Goal: Information Seeking & Learning: Check status

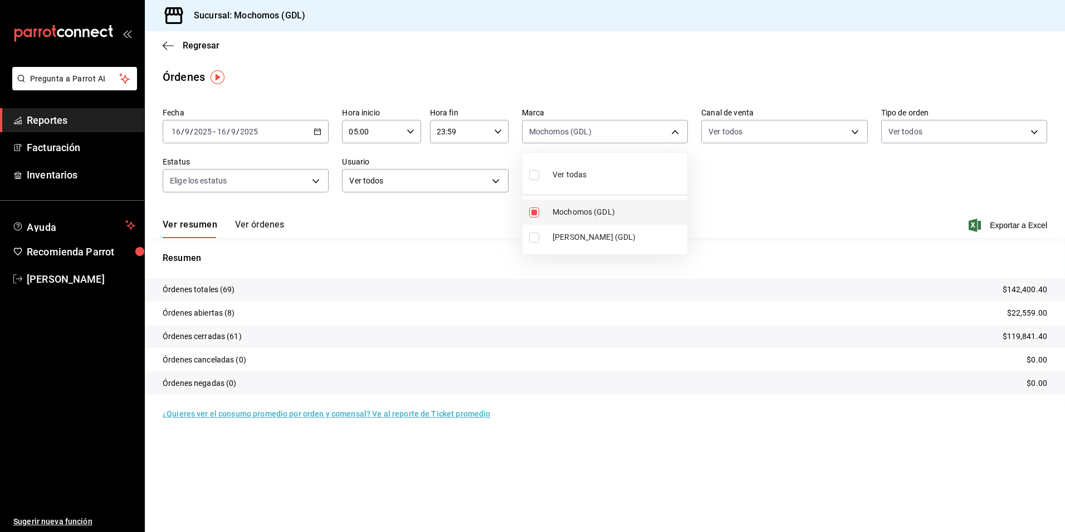
click at [575, 211] on span "Mochomos (GDL)" at bounding box center [618, 212] width 130 height 12
checkbox input "false"
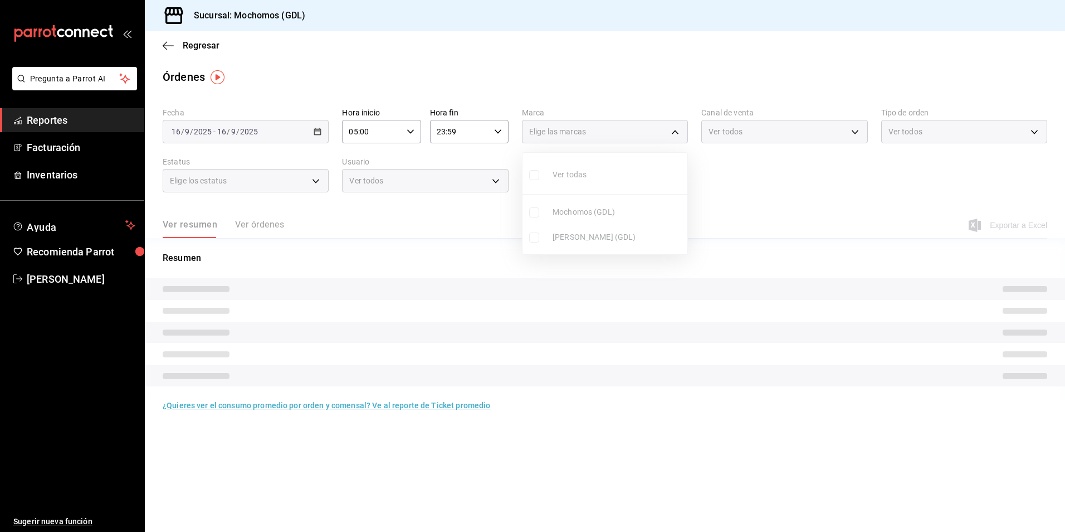
click at [575, 211] on ul "Ver todas Mochomos (GDL) [PERSON_NAME] (GDL)" at bounding box center [605, 203] width 165 height 101
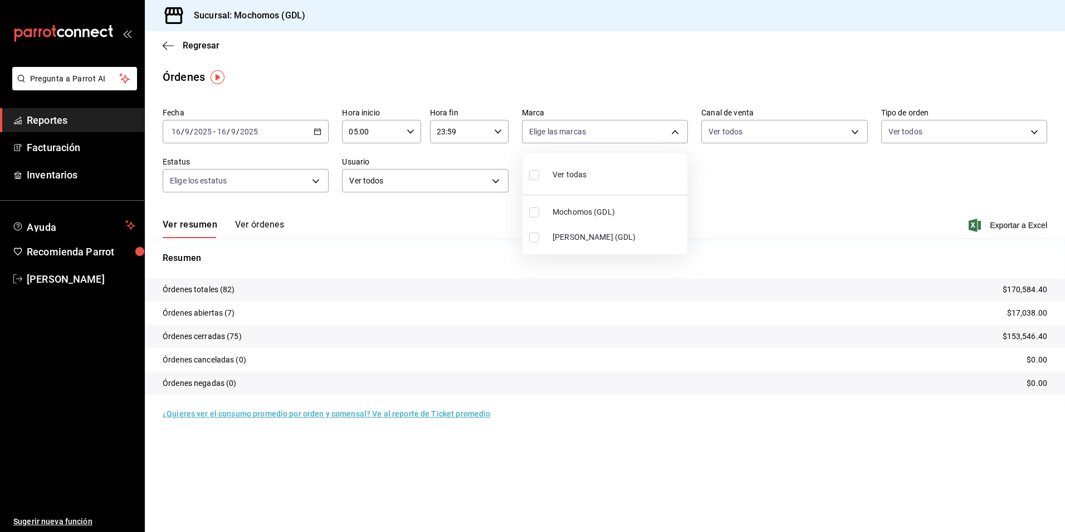
click at [575, 211] on span "Mochomos (GDL)" at bounding box center [618, 212] width 130 height 12
type input "36c25d4a-7cb0-456c-a434-e981d54830bc"
checkbox input "true"
click at [187, 45] on div at bounding box center [532, 266] width 1065 height 532
click at [188, 45] on span "Regresar" at bounding box center [201, 45] width 37 height 11
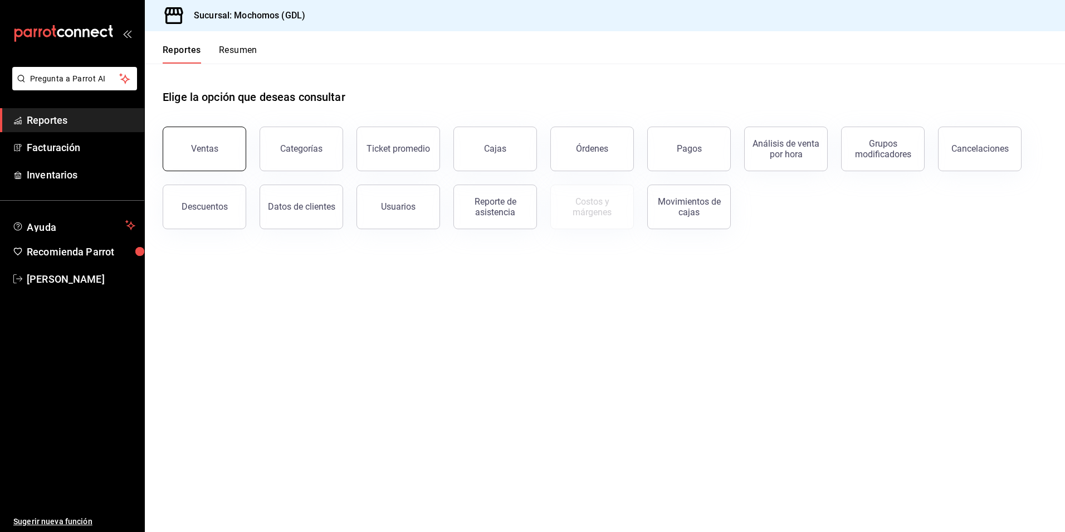
click at [202, 155] on button "Ventas" at bounding box center [205, 148] width 84 height 45
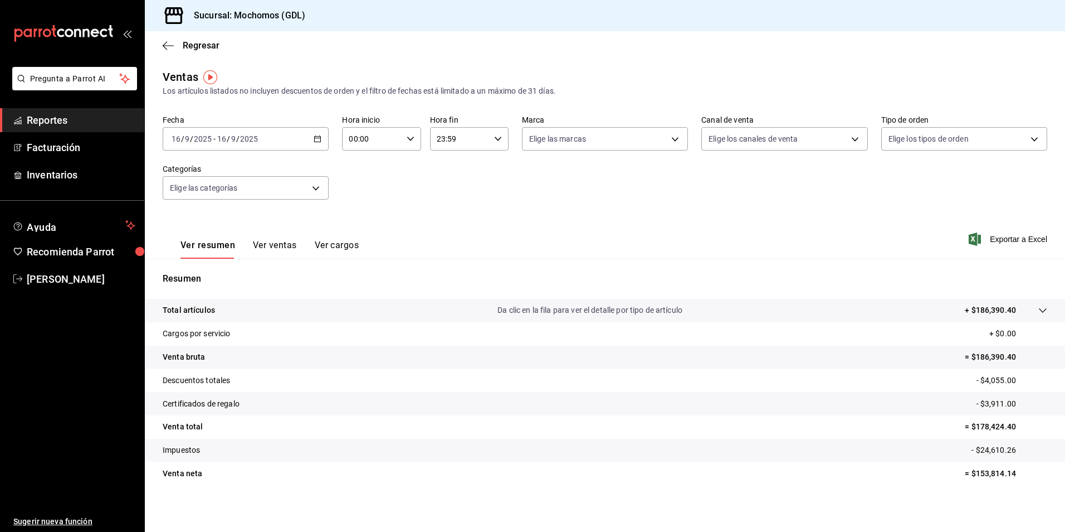
click at [322, 139] on div "[DATE] [DATE] - [DATE] [DATE]" at bounding box center [246, 138] width 166 height 23
click at [196, 271] on span "Rango de fechas" at bounding box center [215, 273] width 86 height 12
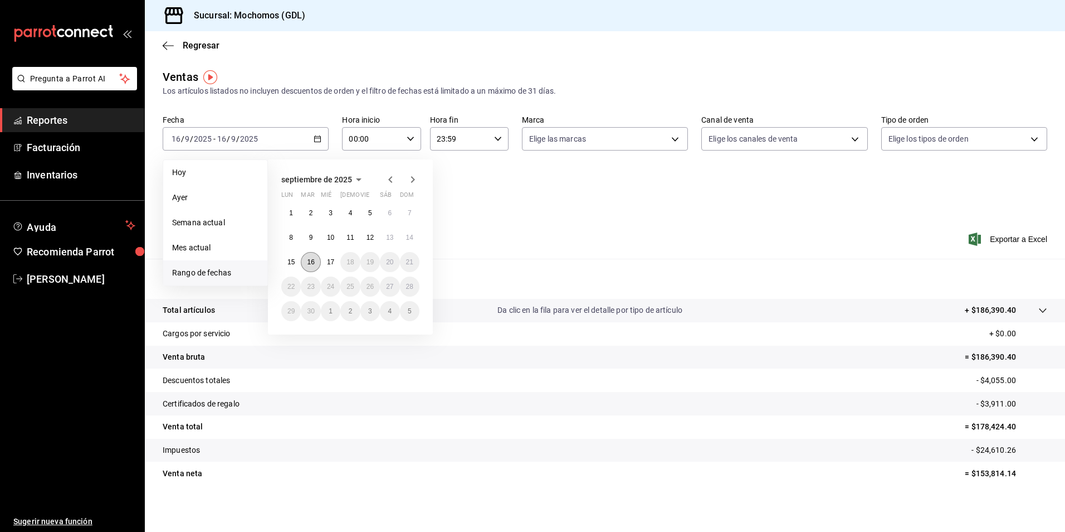
click at [317, 261] on button "16" at bounding box center [311, 262] width 20 height 20
click at [321, 261] on button "17" at bounding box center [331, 262] width 20 height 20
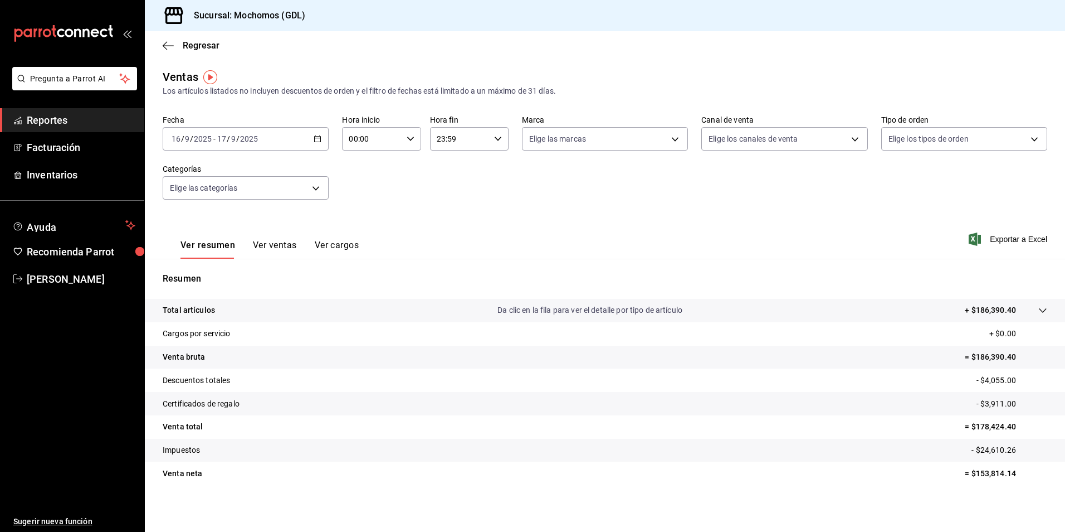
click at [407, 137] on icon "button" at bounding box center [411, 139] width 8 height 8
click at [361, 221] on span "04" at bounding box center [359, 218] width 21 height 9
type input "04:00"
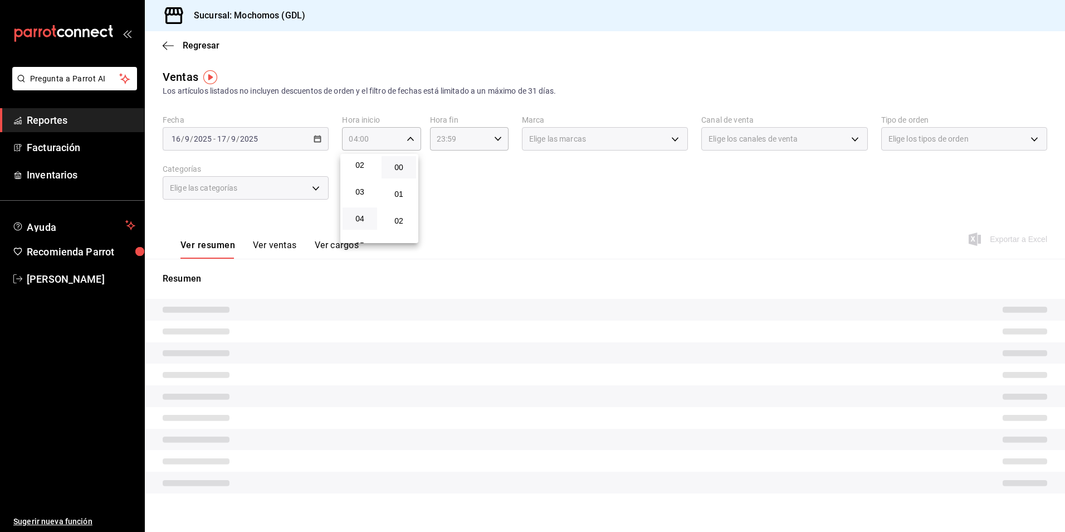
click at [575, 144] on div at bounding box center [532, 266] width 1065 height 532
click at [552, 139] on span "Elige las marcas" at bounding box center [557, 138] width 57 height 11
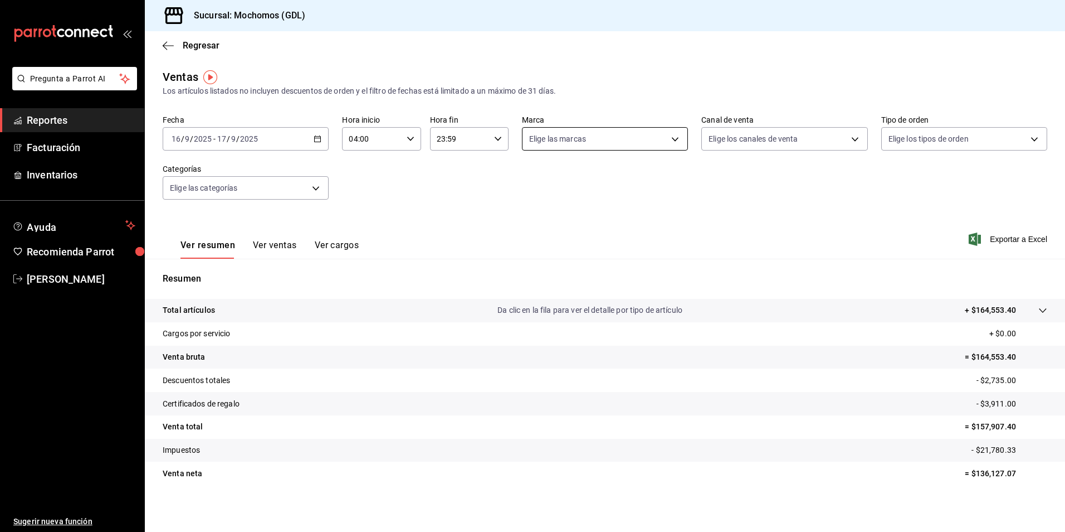
click at [626, 144] on body "Pregunta a Parrot AI Reportes Facturación Inventarios Ayuda Recomienda Parrot […" at bounding box center [532, 266] width 1065 height 532
click at [592, 212] on li "Mochomos (GDL)" at bounding box center [600, 219] width 163 height 25
type input "36c25d4a-7cb0-456c-a434-e981d54830bc"
checkbox input "true"
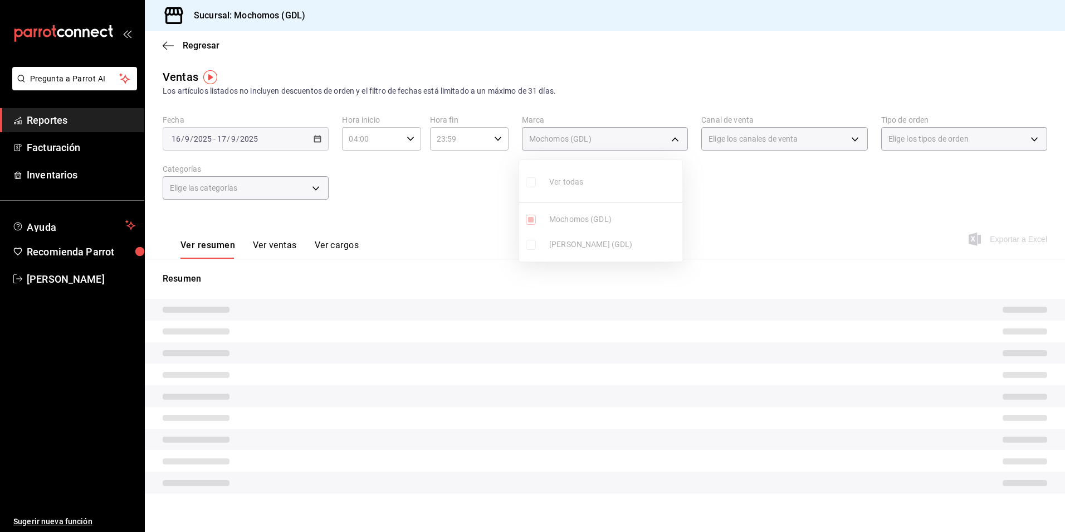
click at [811, 141] on div at bounding box center [532, 266] width 1065 height 532
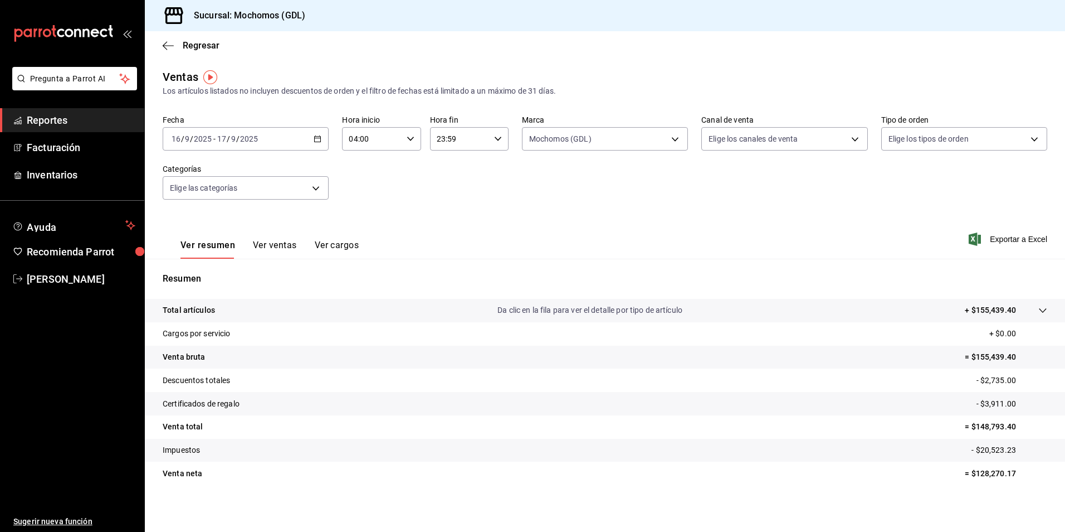
click at [782, 145] on body "Pregunta a Parrot AI Reportes Facturación Inventarios Ayuda Recomienda Parrot […" at bounding box center [532, 266] width 1065 height 532
click at [778, 179] on li "Ver todos" at bounding box center [778, 180] width 163 height 33
type input "PARROT,UBER_EATS,RAPPI,DIDI_FOOD,ONLINE"
checkbox input "true"
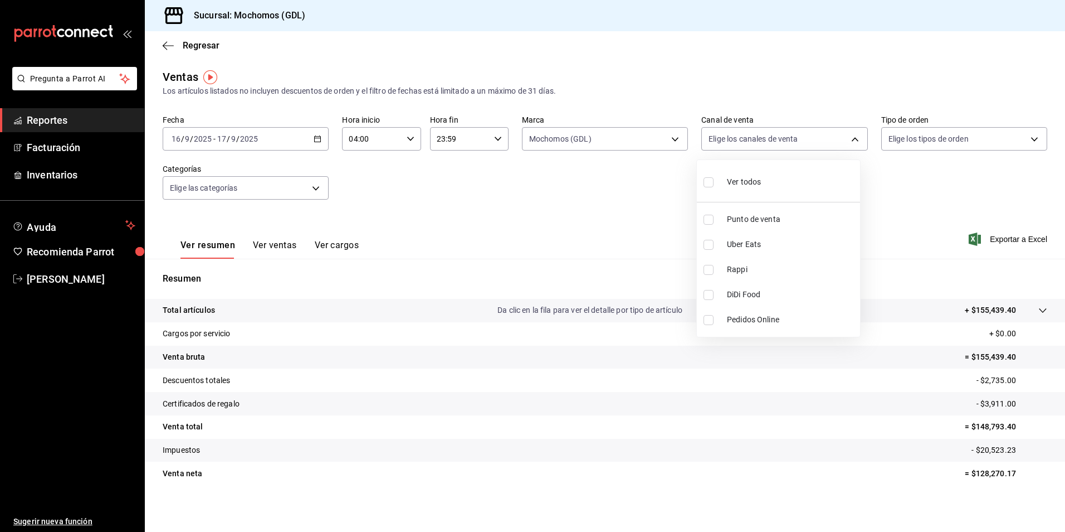
checkbox input "true"
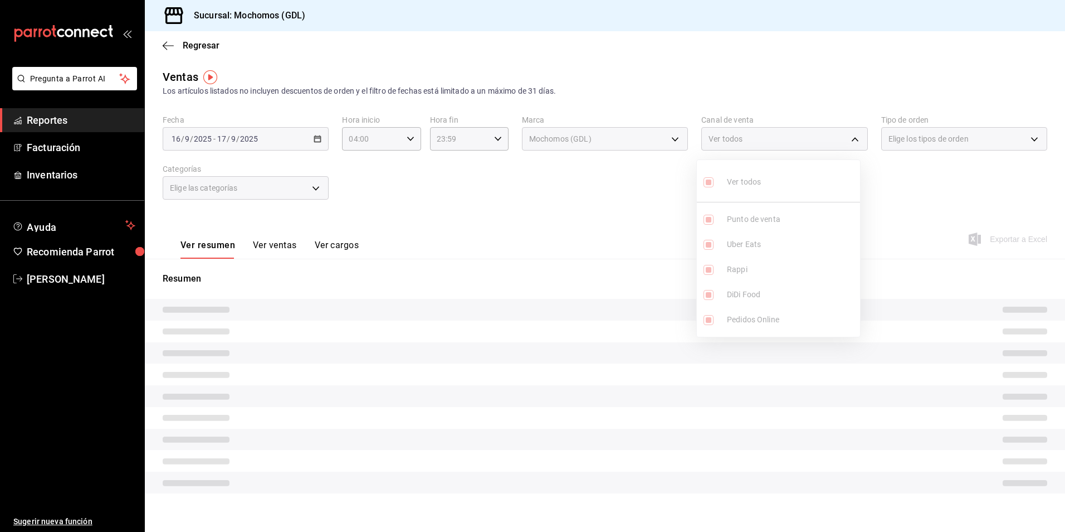
click at [892, 152] on div at bounding box center [532, 266] width 1065 height 532
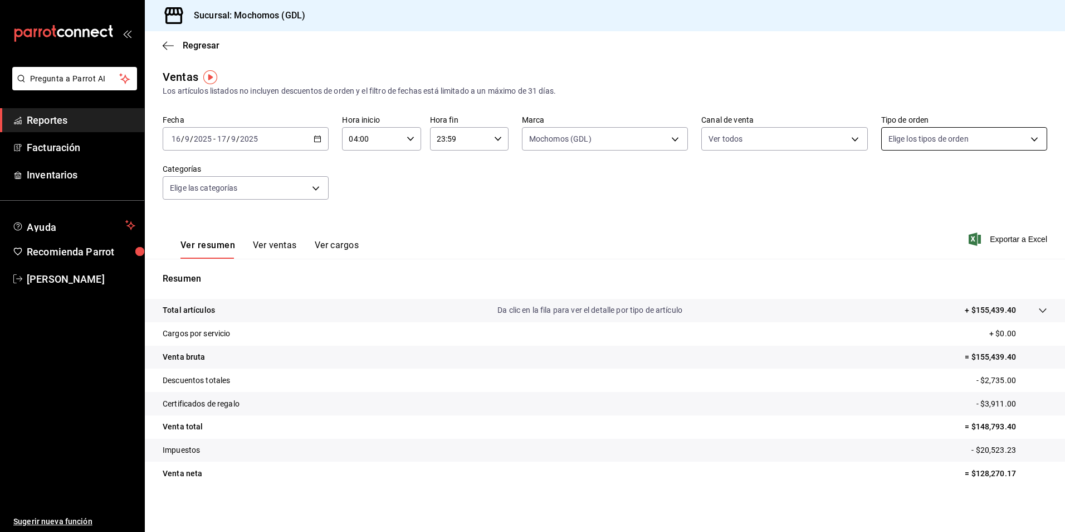
click at [894, 145] on body "Pregunta a Parrot AI Reportes Facturación Inventarios Ayuda Recomienda Parrot […" at bounding box center [532, 266] width 1065 height 532
click at [915, 179] on span "Ver todos" at bounding box center [923, 182] width 34 height 12
type input "c3d0baef-30c0-4718-9d76-caab43e27316,13c4cc4a-99d2-42c0-ba96-c3de8c08c13d,7b791…"
checkbox input "true"
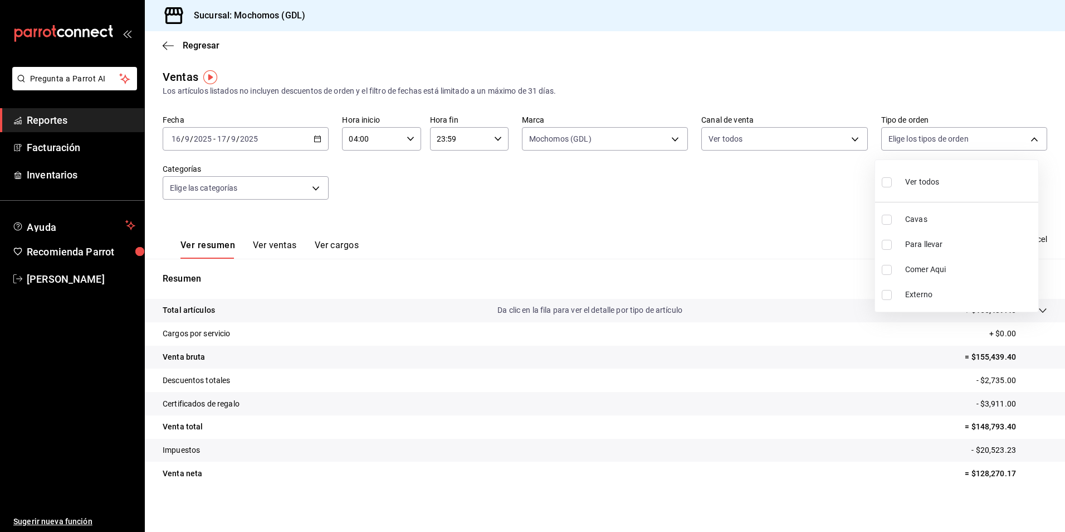
checkbox input "true"
click at [240, 198] on div at bounding box center [532, 266] width 1065 height 532
click at [226, 196] on body "Pregunta a Parrot AI Reportes Facturación Inventarios Ayuda Recomienda Parrot […" at bounding box center [532, 266] width 1065 height 532
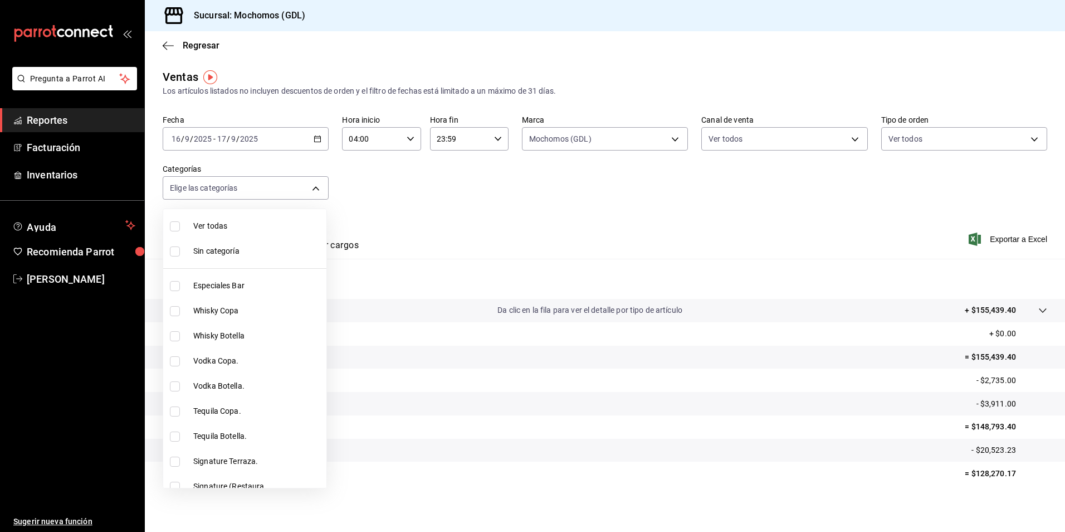
click at [225, 226] on span "Ver todas" at bounding box center [257, 226] width 129 height 12
type input "c0db8a99-aef8-4e9c-862d-72763fc5d605,0e6da5ad-e1ed-4623-8a7f-4db137866549,4ba6e…"
checkbox input "true"
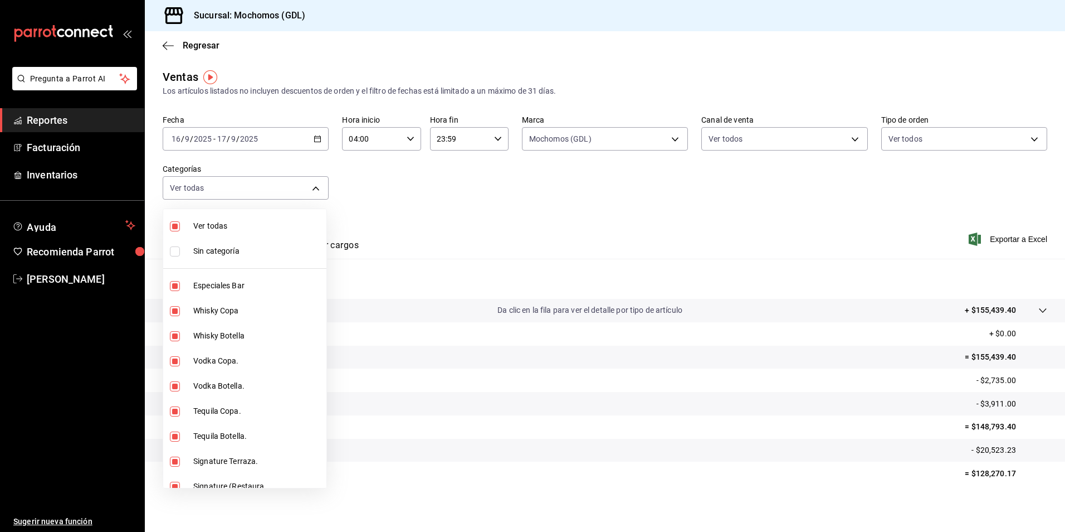
checkbox input "true"
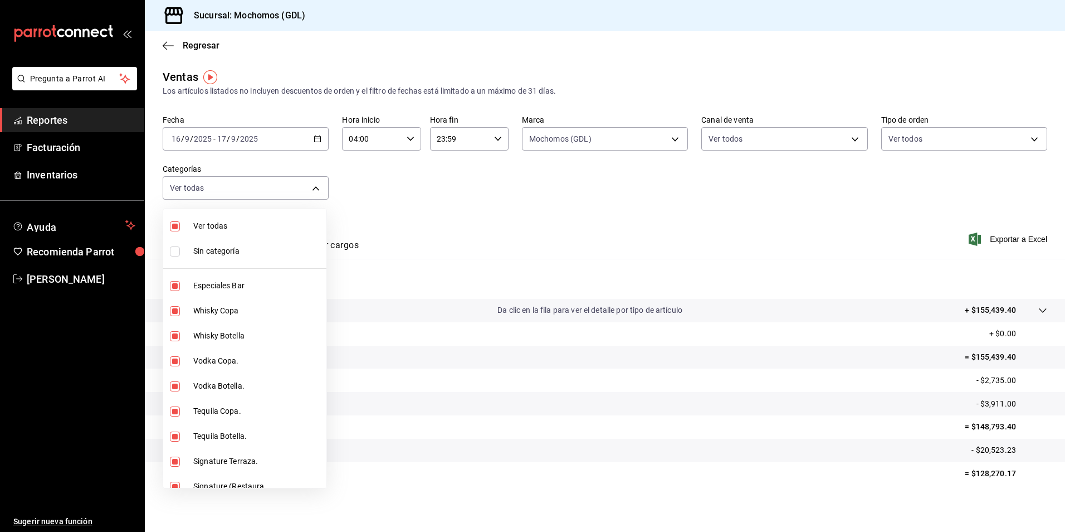
checkbox input "true"
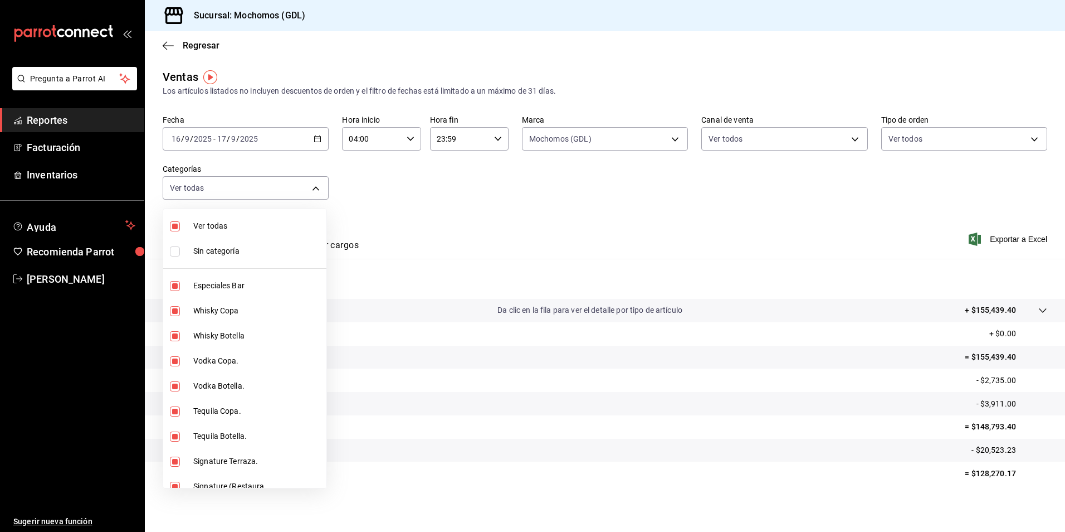
checkbox input "true"
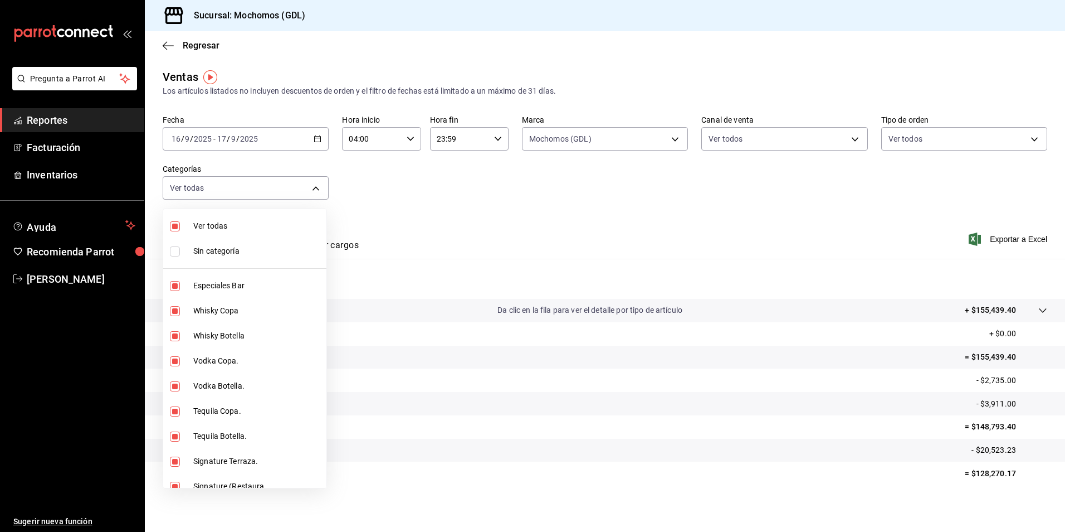
checkbox input "true"
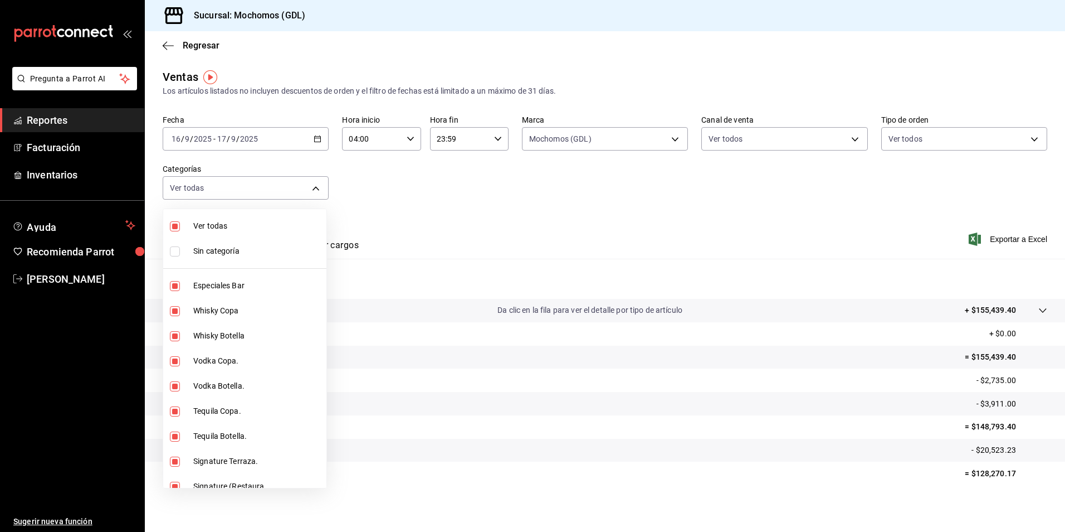
checkbox input "true"
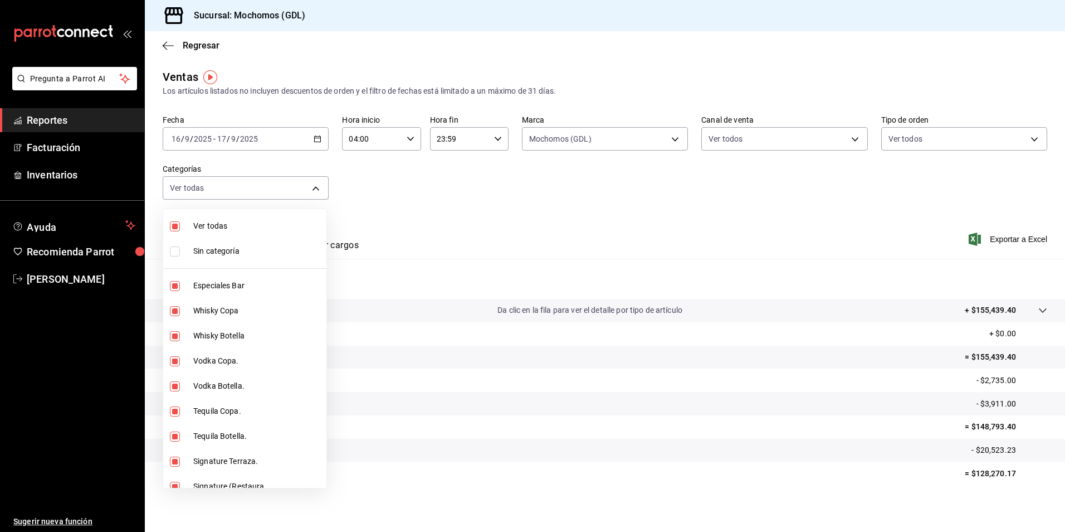
checkbox input "true"
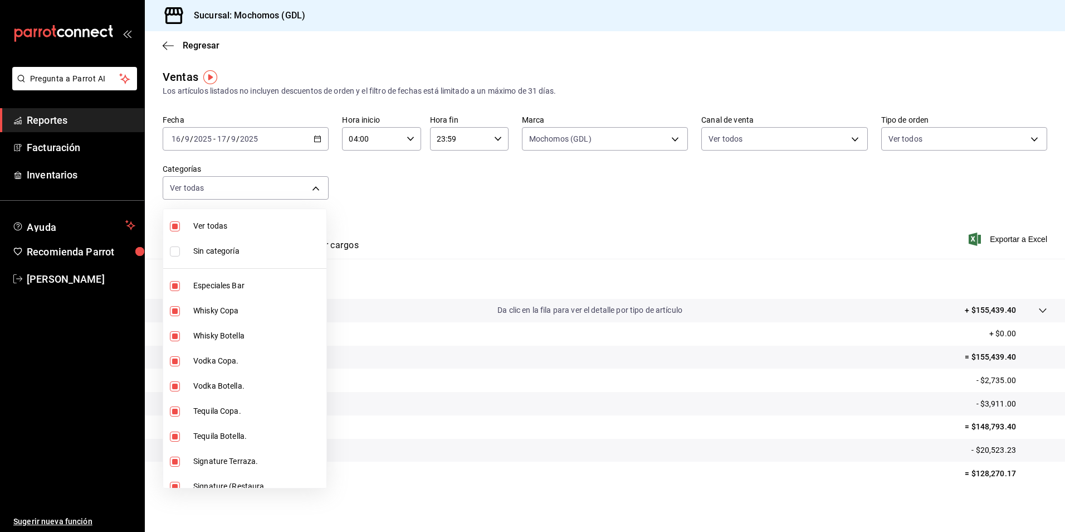
checkbox input "true"
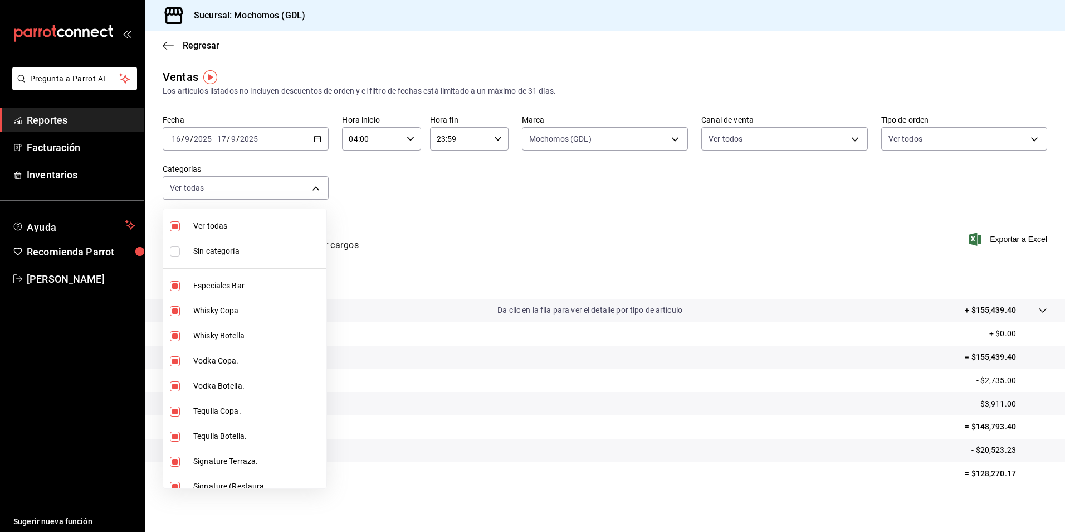
checkbox input "true"
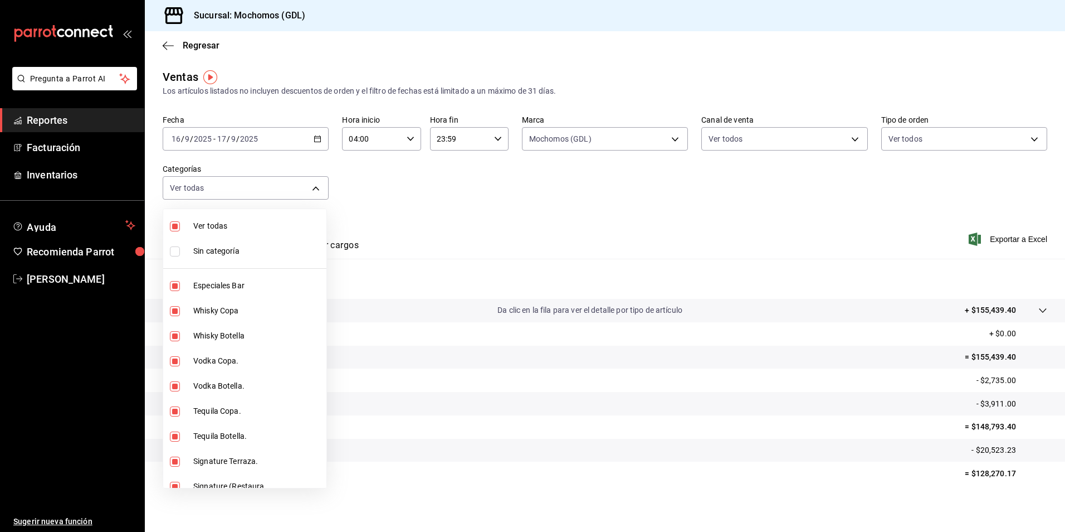
checkbox input "true"
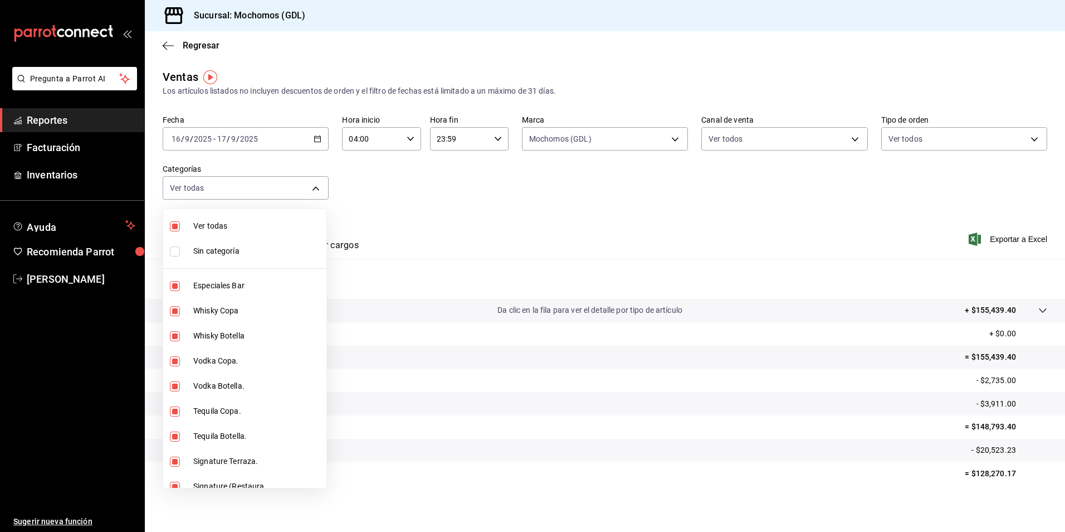
checkbox input "true"
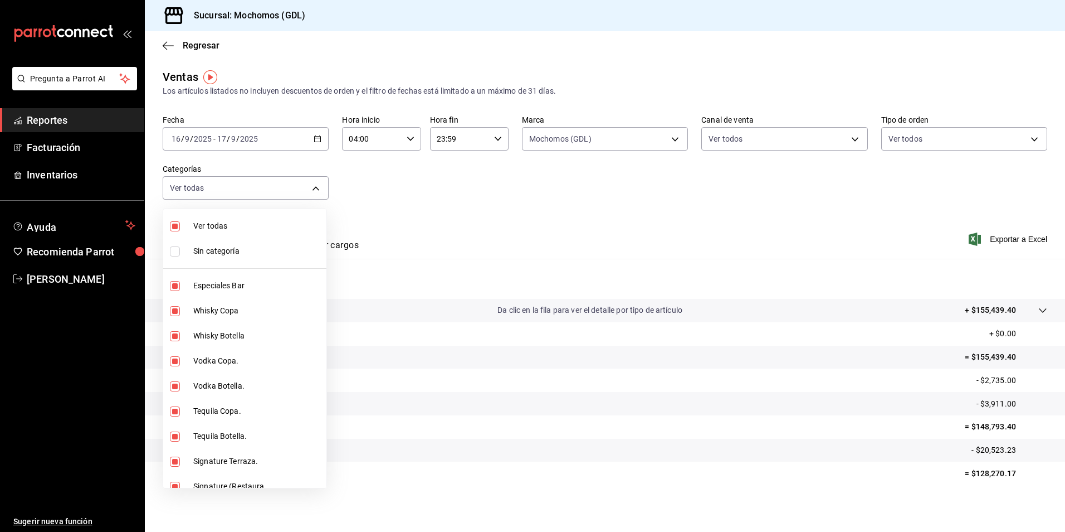
checkbox input "true"
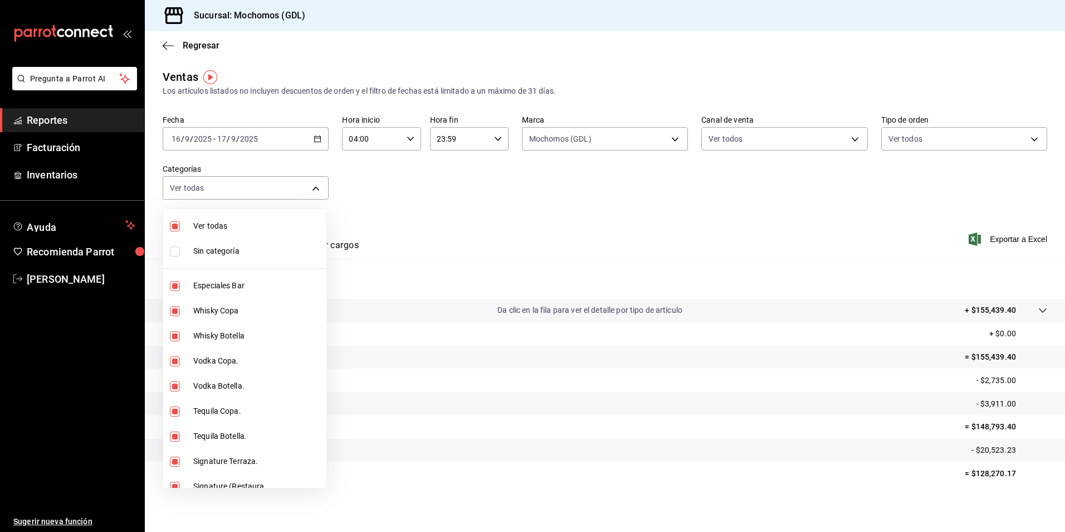
checkbox input "true"
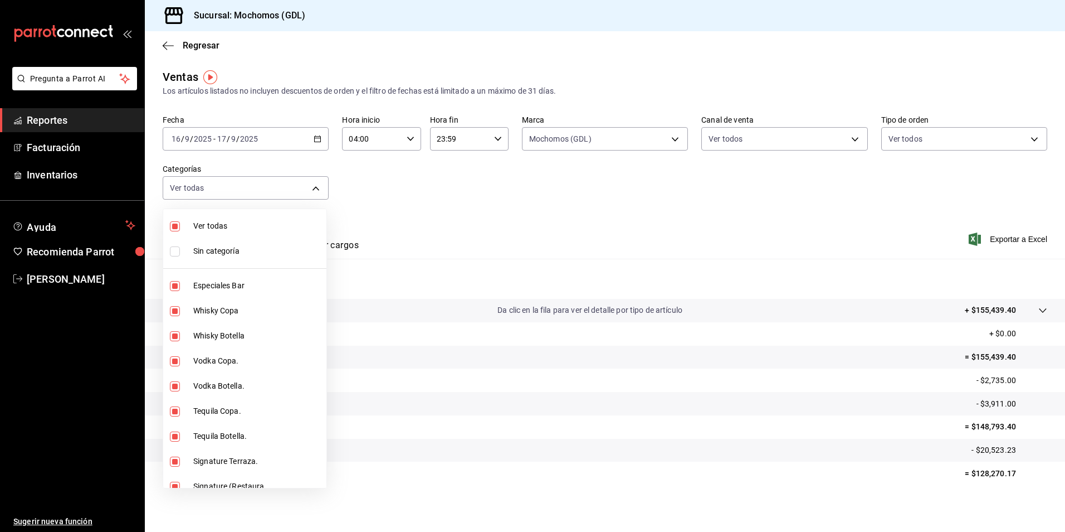
checkbox input "true"
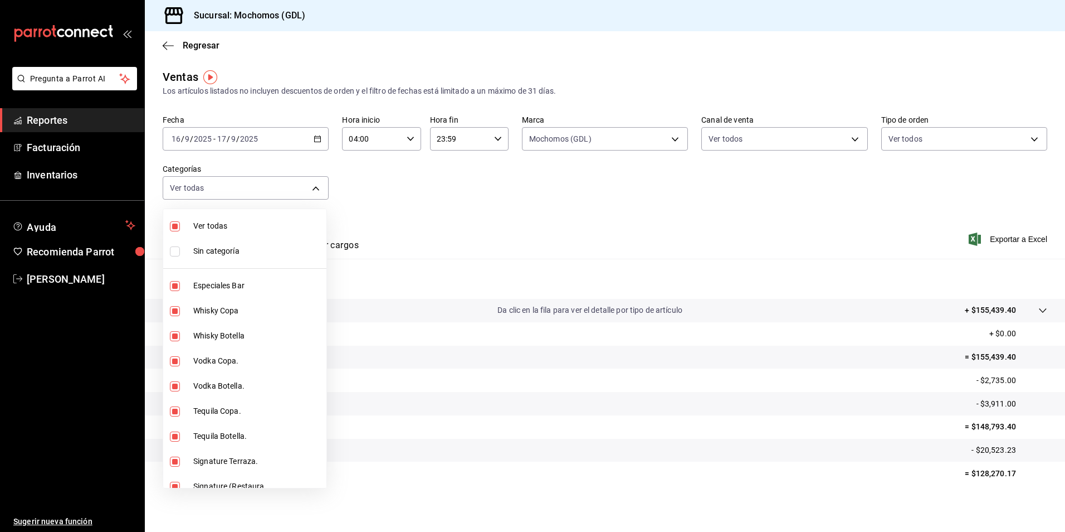
checkbox input "true"
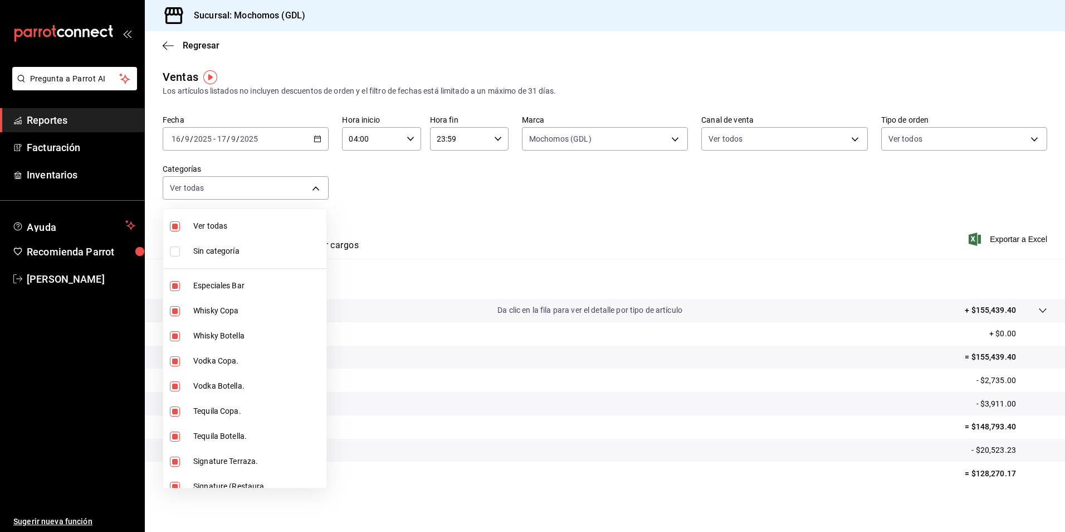
checkbox input "true"
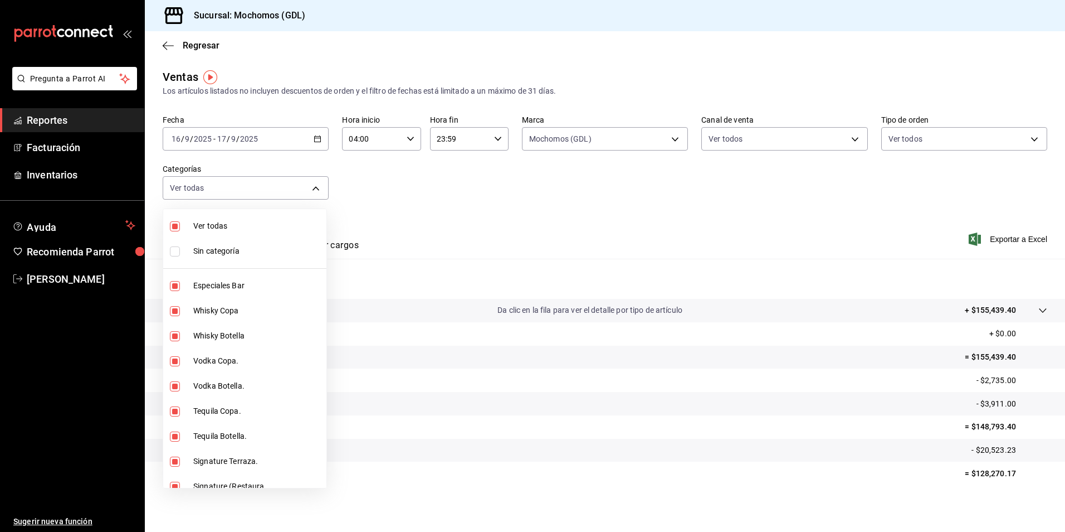
checkbox input "true"
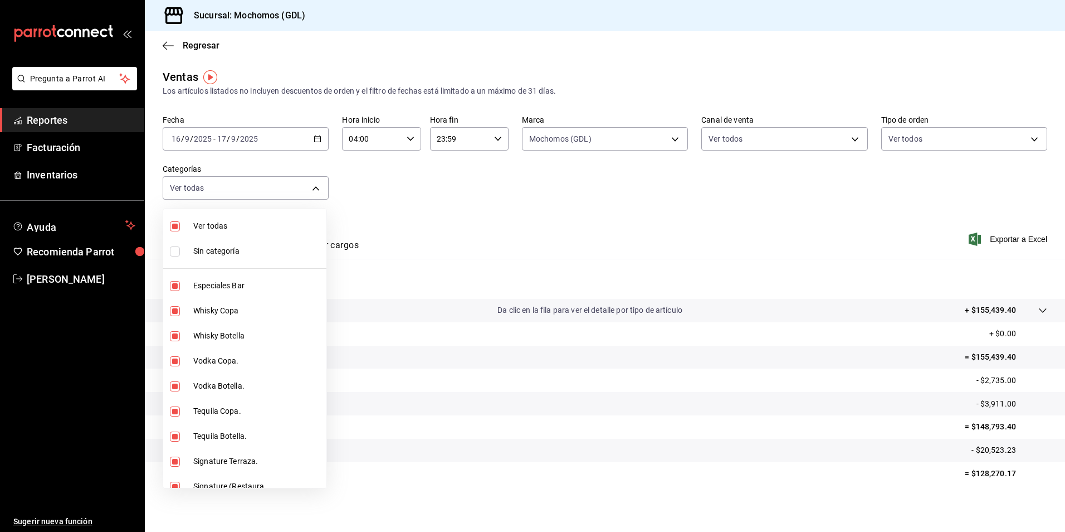
checkbox input "true"
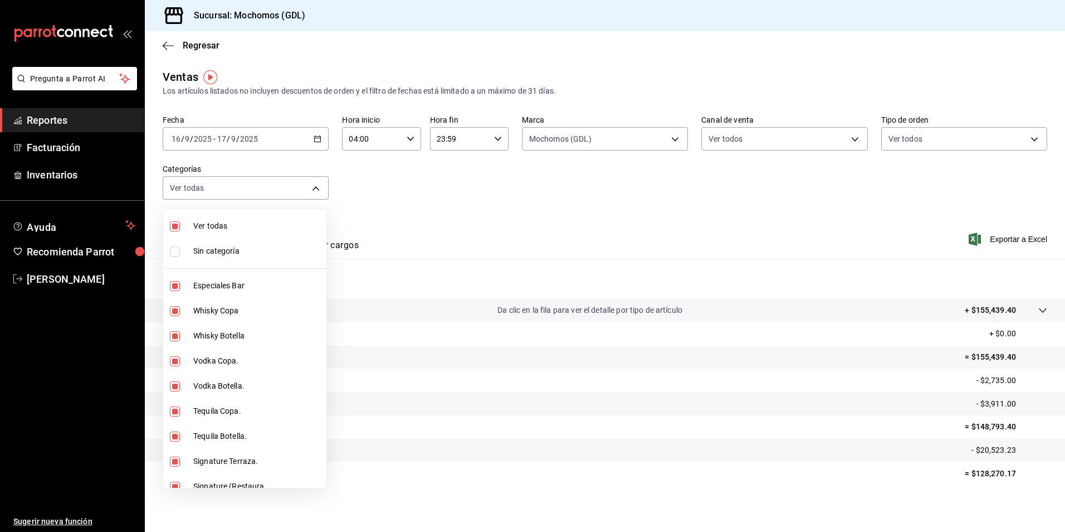
checkbox input "true"
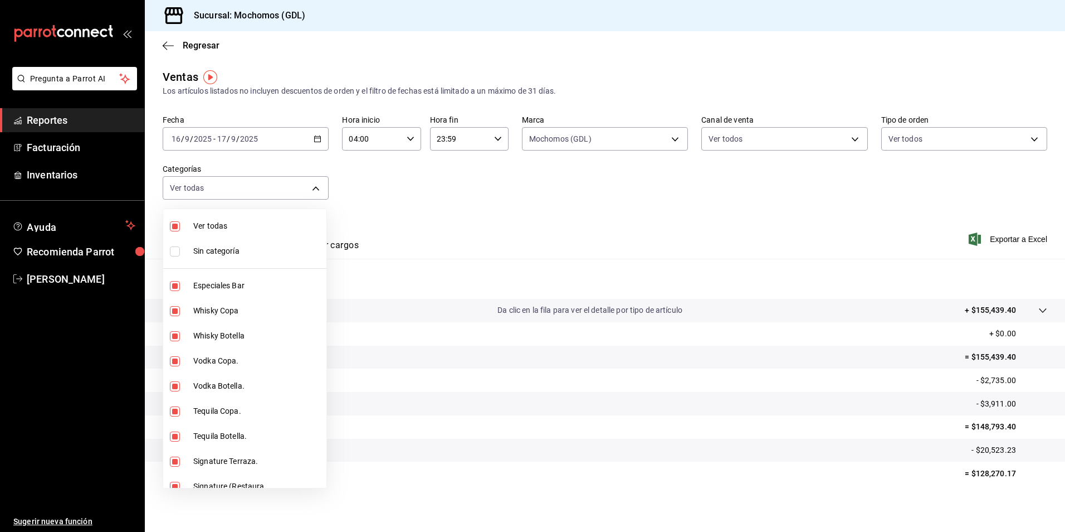
checkbox input "true"
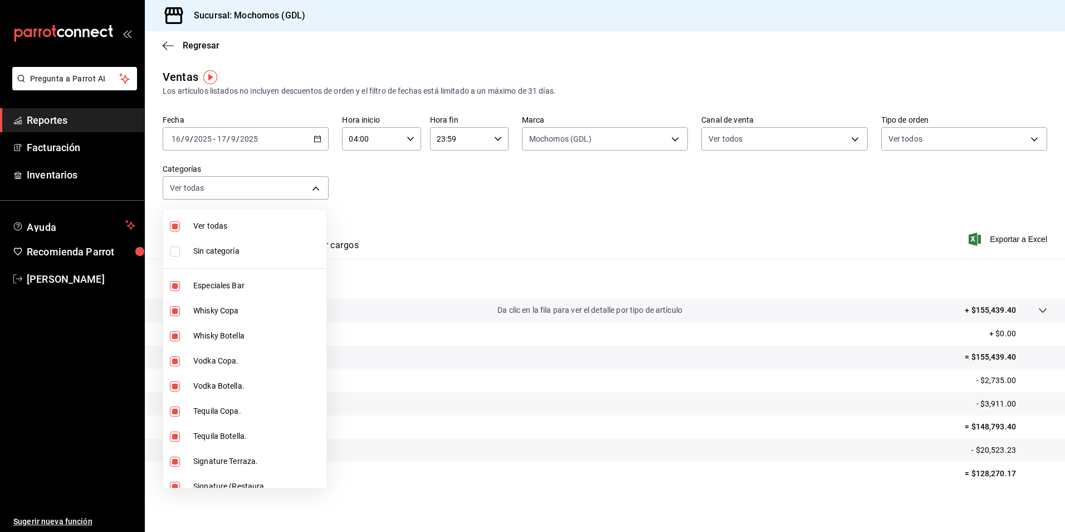
checkbox input "true"
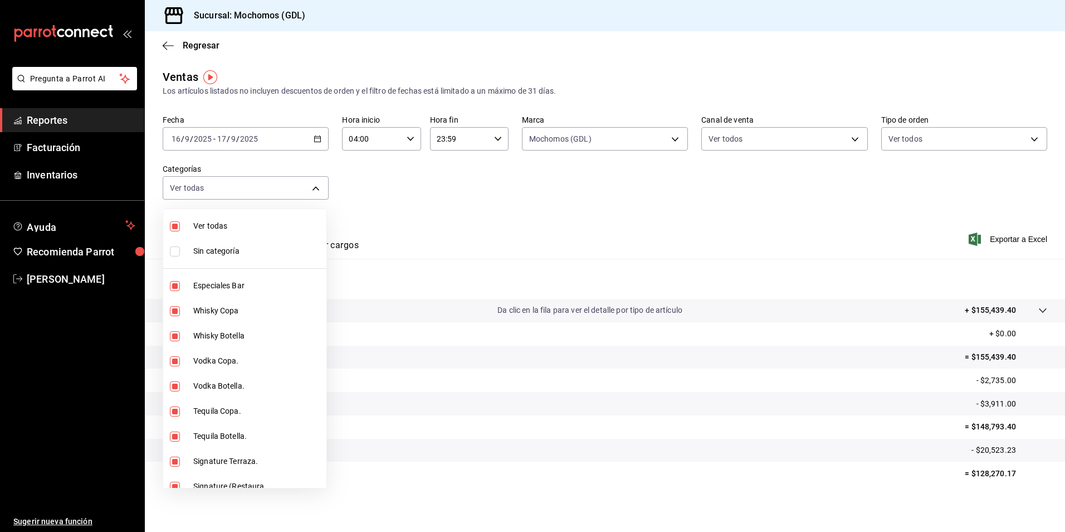
checkbox input "true"
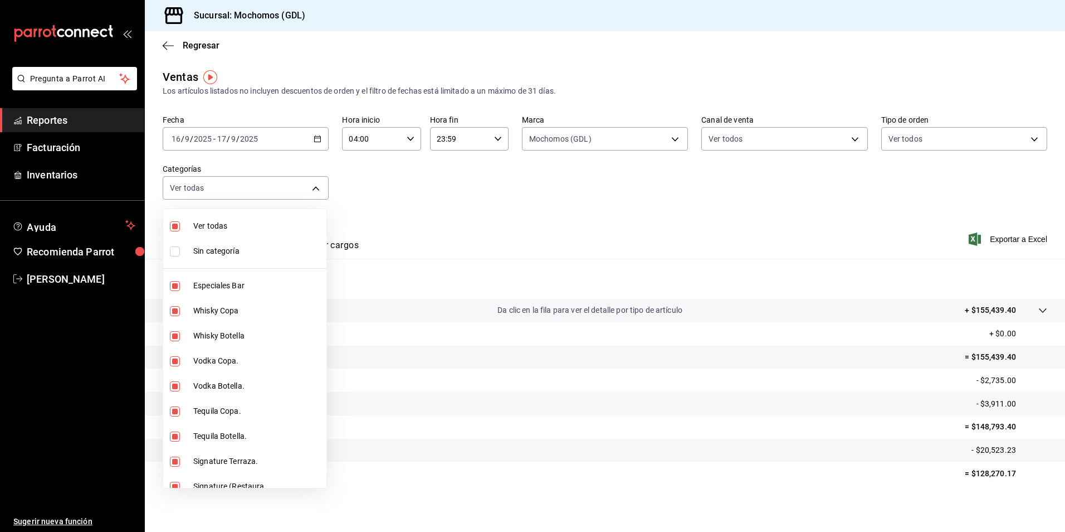
checkbox input "true"
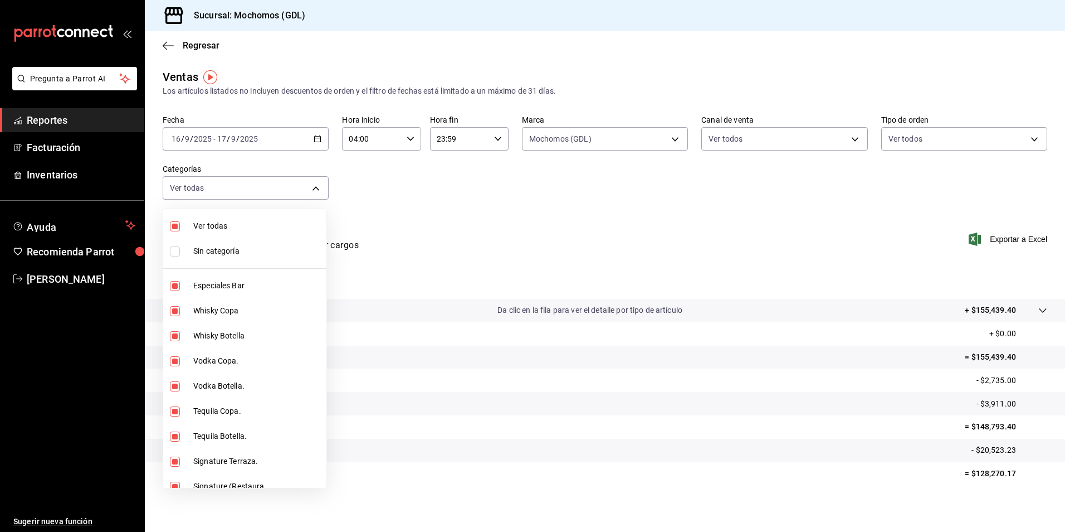
checkbox input "true"
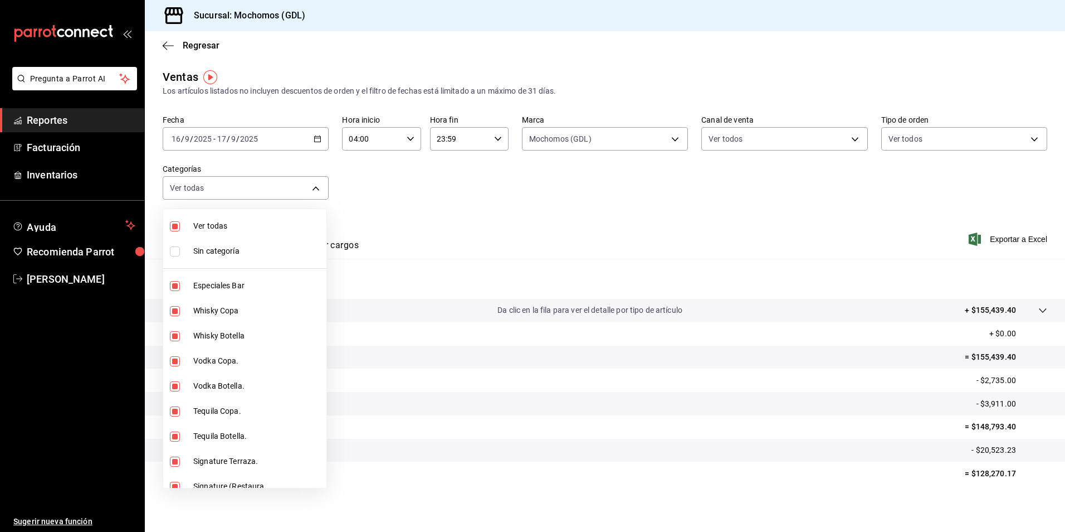
checkbox input "true"
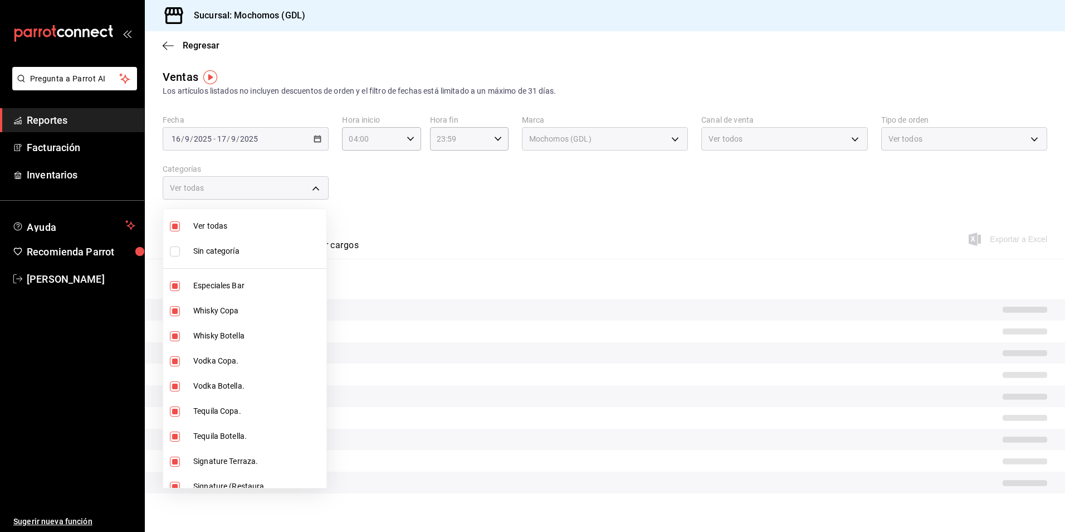
click at [218, 251] on span "Sin categoría" at bounding box center [257, 251] width 129 height 12
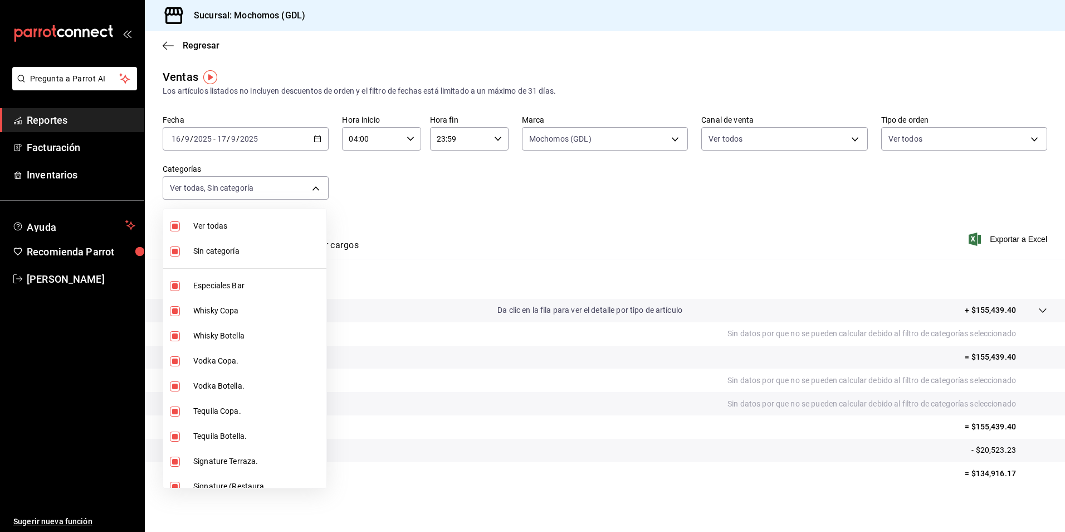
click at [220, 254] on span "Sin categoría" at bounding box center [257, 251] width 129 height 12
click at [249, 255] on span "Sin categoría" at bounding box center [257, 251] width 129 height 12
checkbox input "true"
click at [747, 156] on div at bounding box center [532, 266] width 1065 height 532
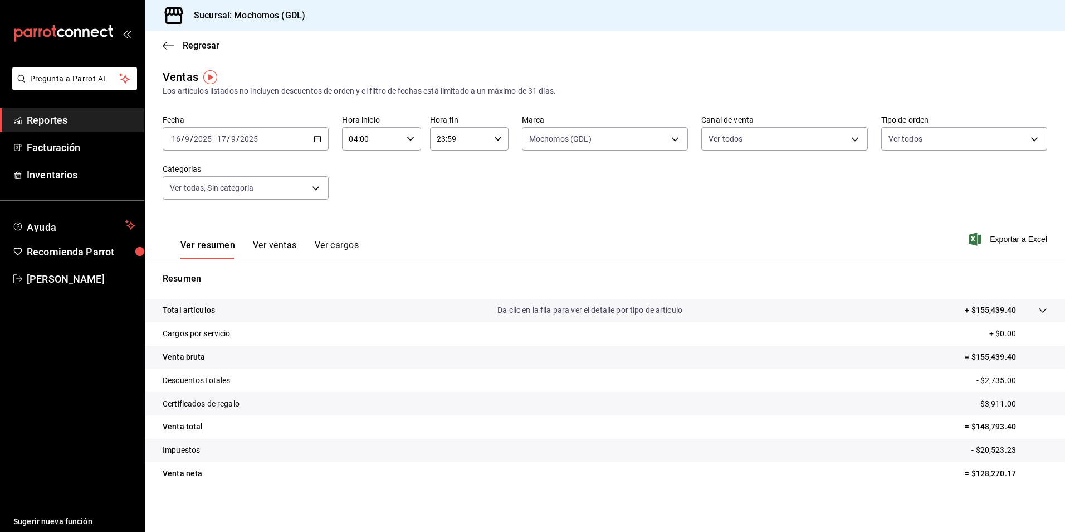
click at [747, 142] on div "Ver todas Sin categoría Especiales Bar Whisky Copa Whisky Botella Vodka Copa. V…" at bounding box center [532, 266] width 1065 height 532
click at [746, 142] on body "Pregunta a Parrot AI Reportes Facturación Inventarios Ayuda Recomienda Parrot […" at bounding box center [532, 266] width 1065 height 532
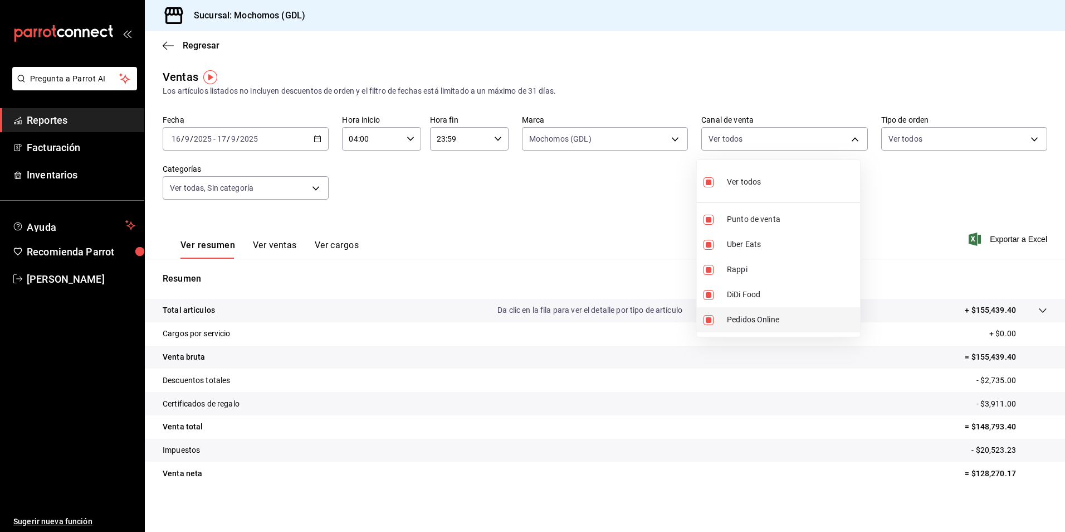
click at [755, 314] on span "Pedidos Online" at bounding box center [791, 320] width 129 height 12
type input "PARROT,UBER_EATS,RAPPI,DIDI_FOOD"
checkbox input "false"
click at [901, 243] on div at bounding box center [532, 266] width 1065 height 532
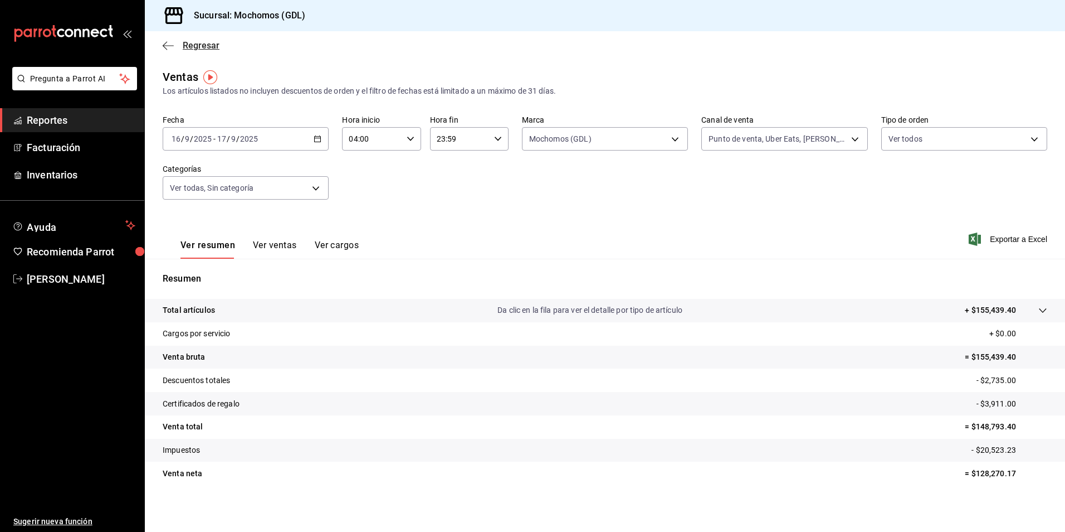
click at [192, 47] on span "Regresar" at bounding box center [201, 45] width 37 height 11
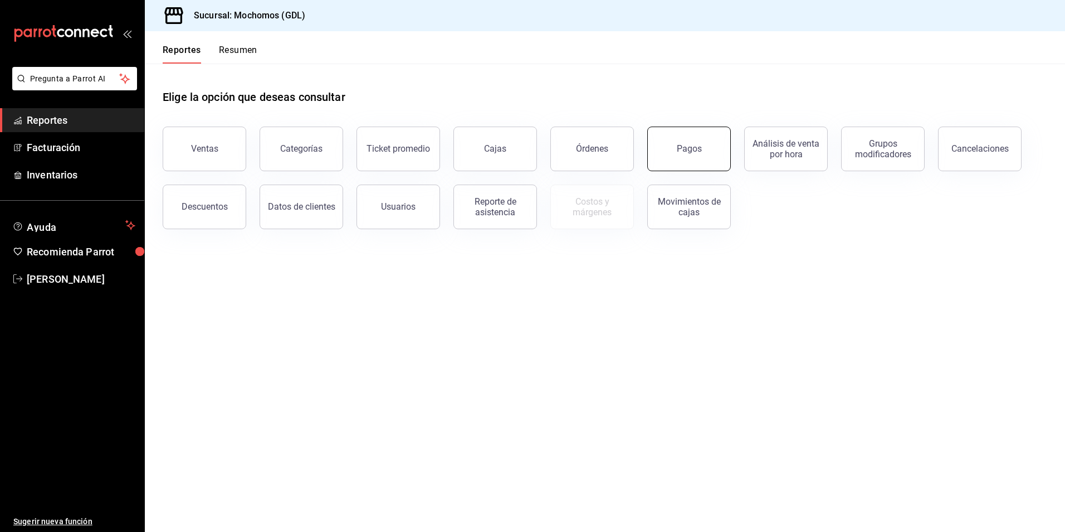
click at [709, 155] on button "Pagos" at bounding box center [690, 148] width 84 height 45
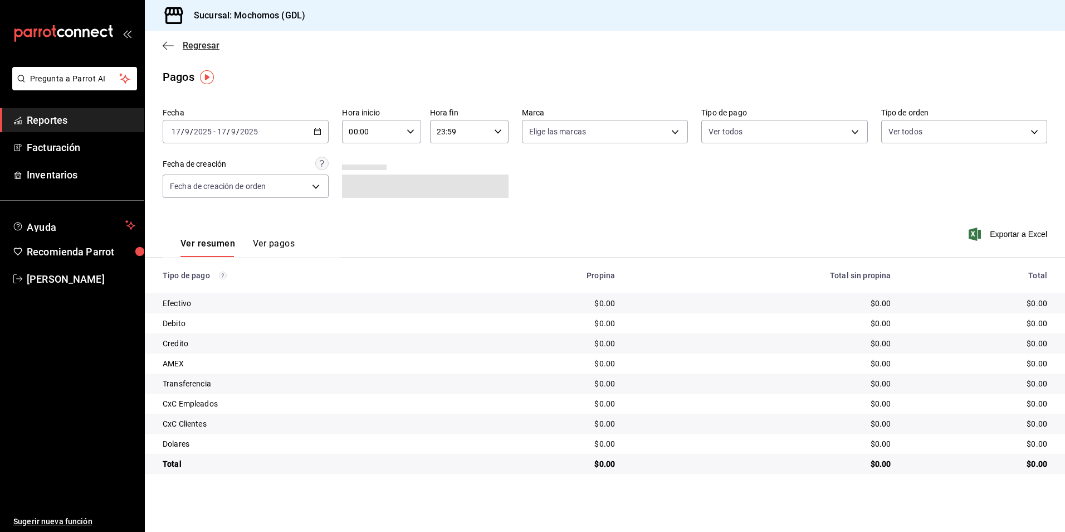
click at [199, 44] on span "Regresar" at bounding box center [201, 45] width 37 height 11
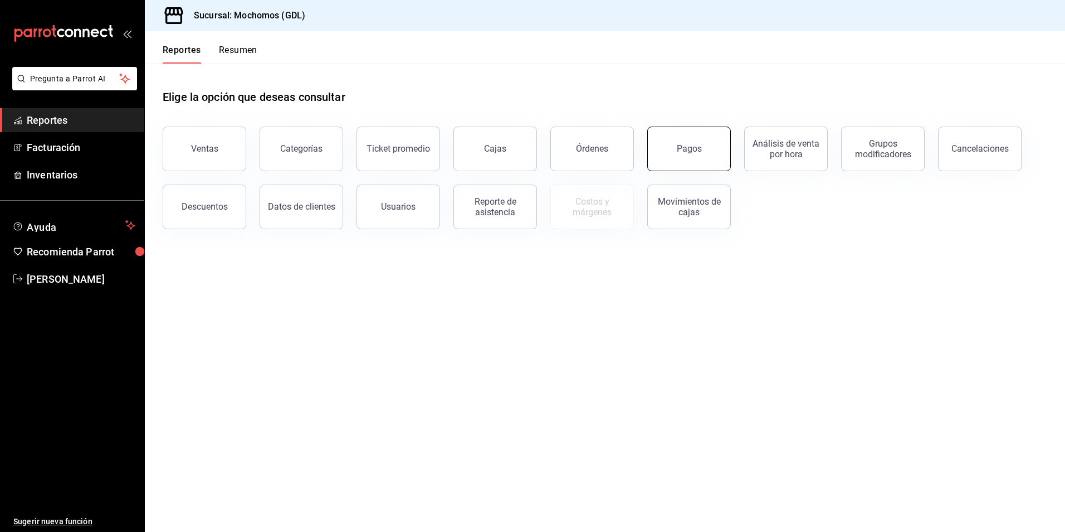
click at [678, 156] on button "Pagos" at bounding box center [690, 148] width 84 height 45
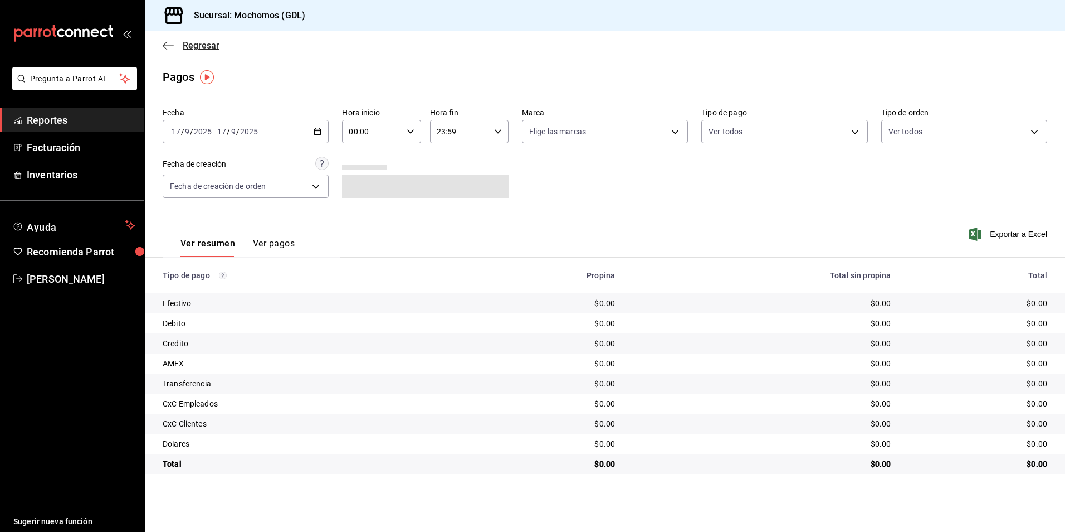
click at [203, 45] on span "Regresar" at bounding box center [201, 45] width 37 height 11
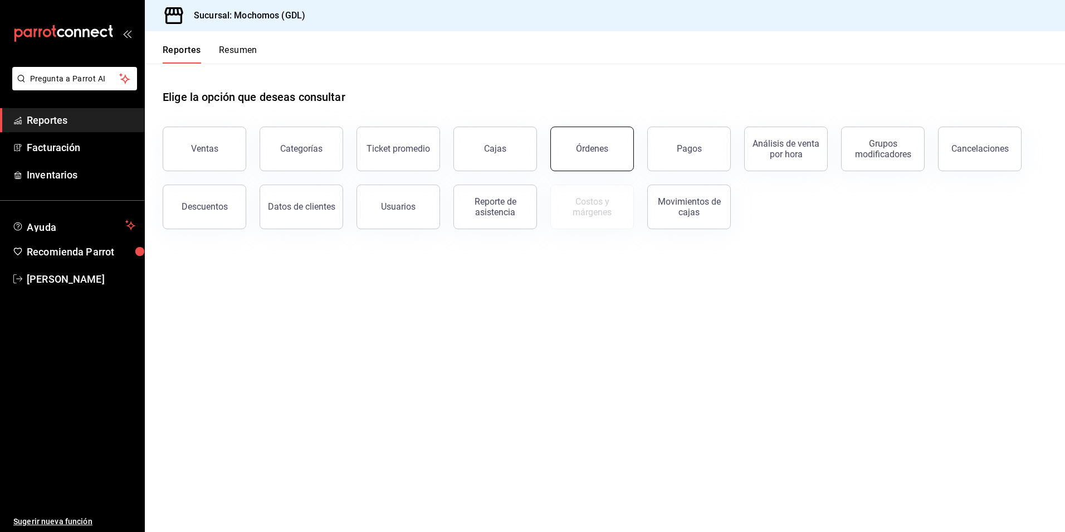
click at [578, 144] on div "Órdenes" at bounding box center [592, 148] width 32 height 11
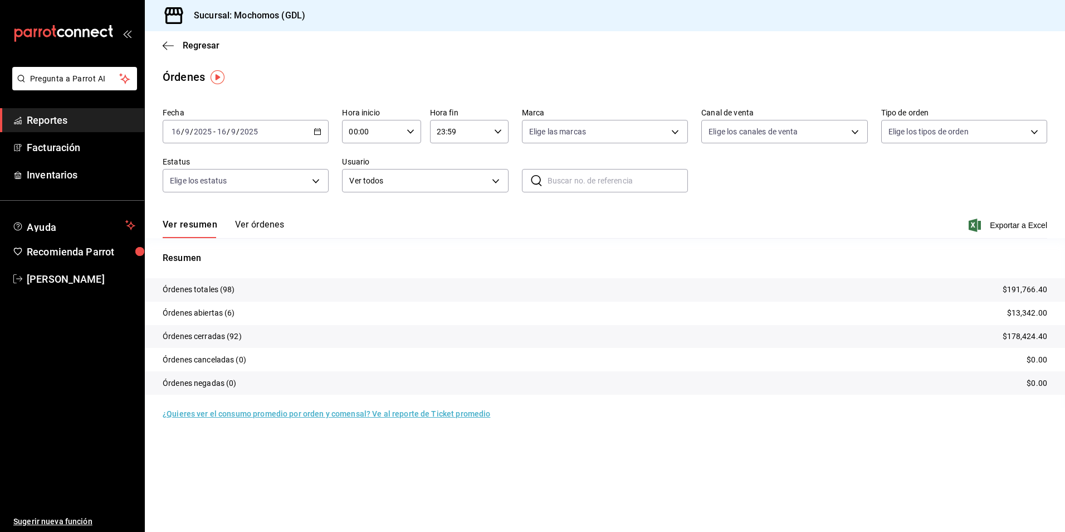
click at [318, 125] on div "[DATE] [DATE] - [DATE] [DATE]" at bounding box center [246, 131] width 166 height 23
click at [211, 286] on span "Rango de fechas" at bounding box center [215, 291] width 86 height 12
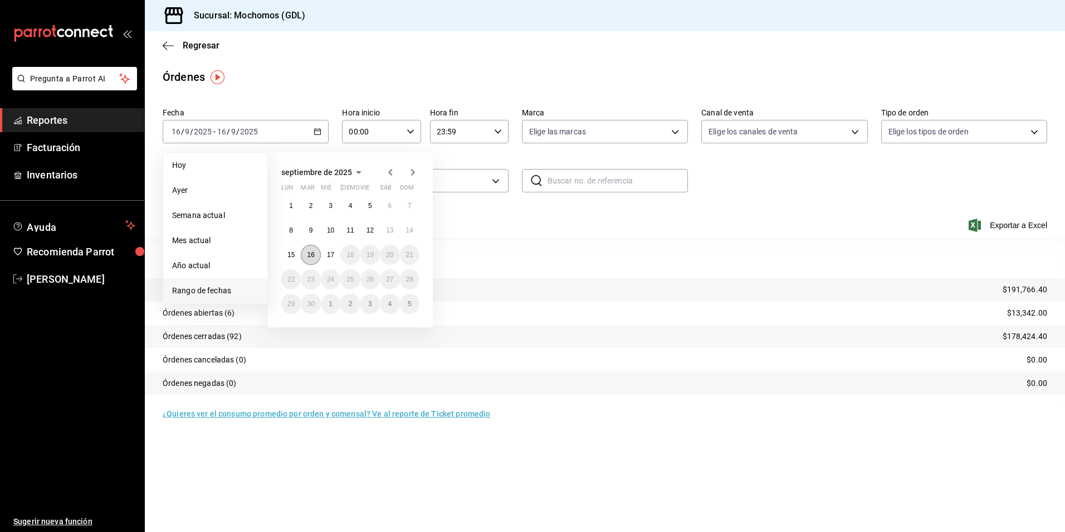
click at [306, 252] on button "16" at bounding box center [311, 255] width 20 height 20
click at [328, 253] on abbr "17" at bounding box center [330, 255] width 7 height 8
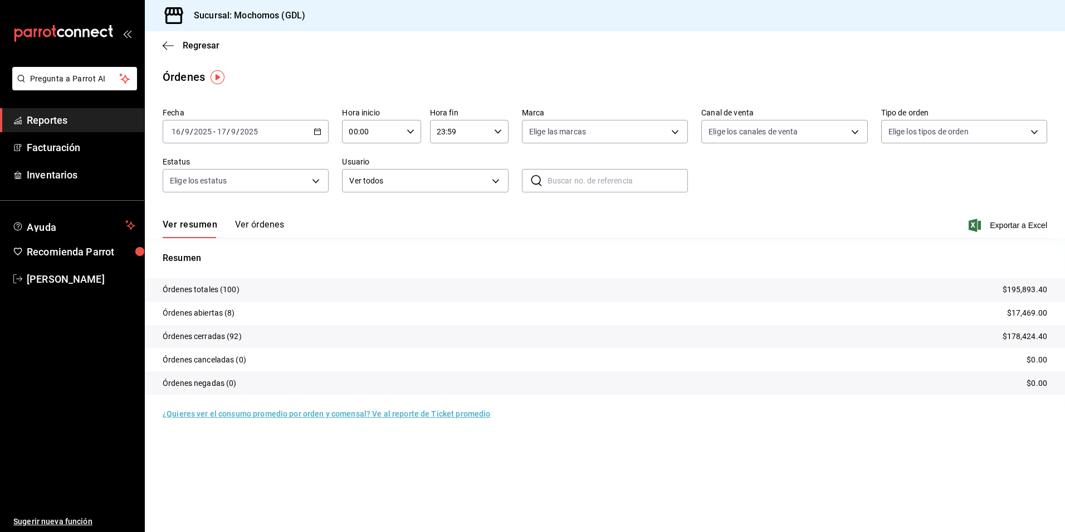
click at [408, 128] on icon "button" at bounding box center [411, 132] width 8 height 8
click at [357, 179] on span "05" at bounding box center [362, 182] width 22 height 9
type input "05:00"
click at [572, 139] on div at bounding box center [532, 266] width 1065 height 532
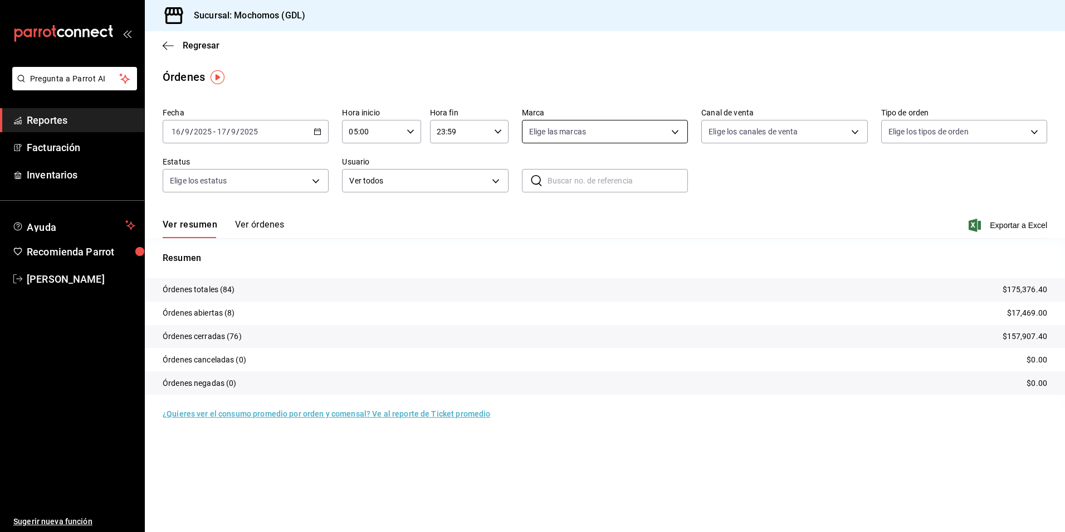
click at [561, 137] on body "Pregunta a Parrot AI Reportes Facturación Inventarios Ayuda Recomienda Parrot […" at bounding box center [532, 266] width 1065 height 532
click at [586, 210] on span "Mochomos (GDL)" at bounding box center [618, 212] width 130 height 12
type input "36c25d4a-7cb0-456c-a434-e981d54830bc"
checkbox input "true"
click at [750, 121] on div at bounding box center [532, 266] width 1065 height 532
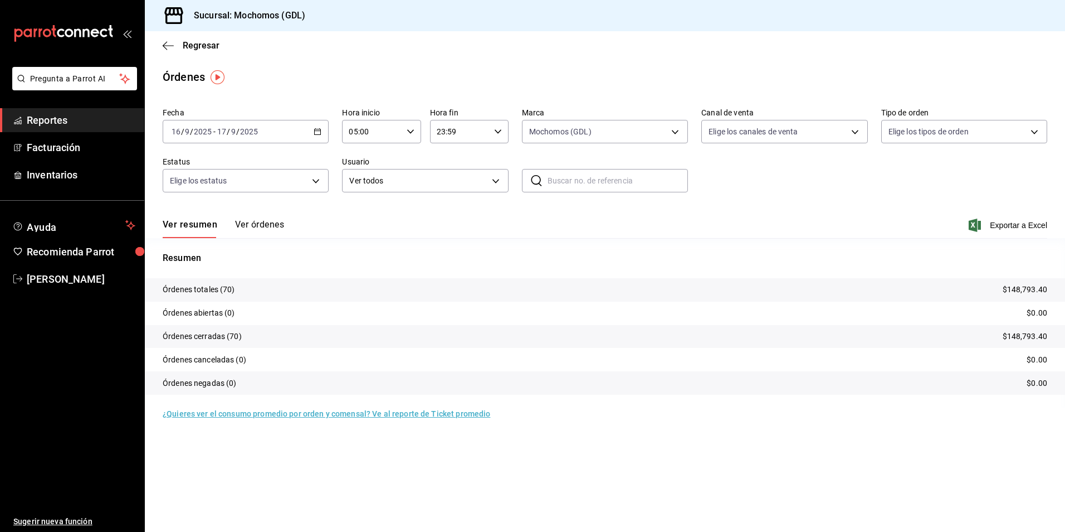
click at [755, 132] on body "Pregunta a Parrot AI Reportes Facturación Inventarios Ayuda Recomienda Parrot […" at bounding box center [532, 266] width 1065 height 532
click at [723, 180] on label at bounding box center [716, 175] width 14 height 16
click at [719, 180] on input "checkbox" at bounding box center [714, 175] width 10 height 10
checkbox input "false"
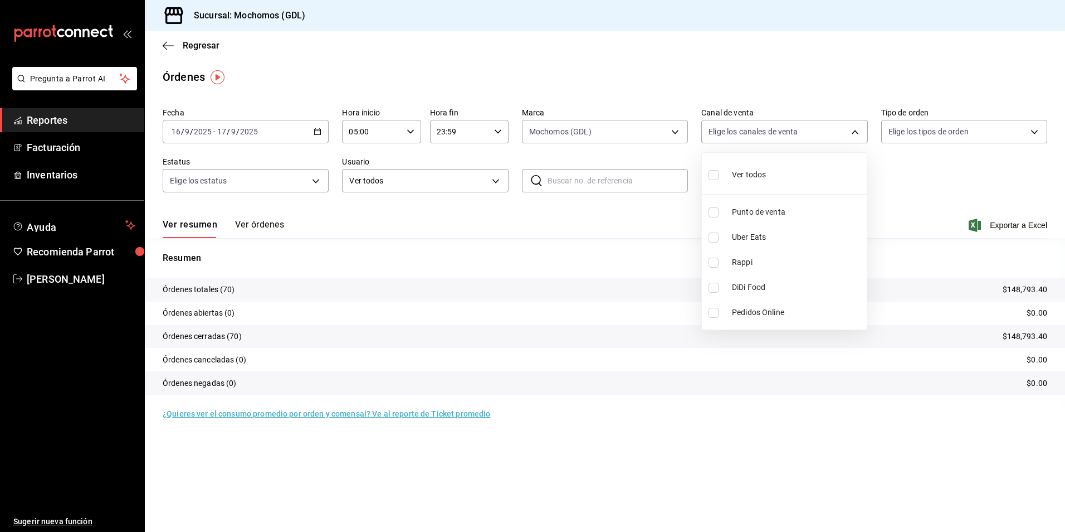
checkbox input "false"
click at [711, 173] on input "checkbox" at bounding box center [714, 175] width 10 height 10
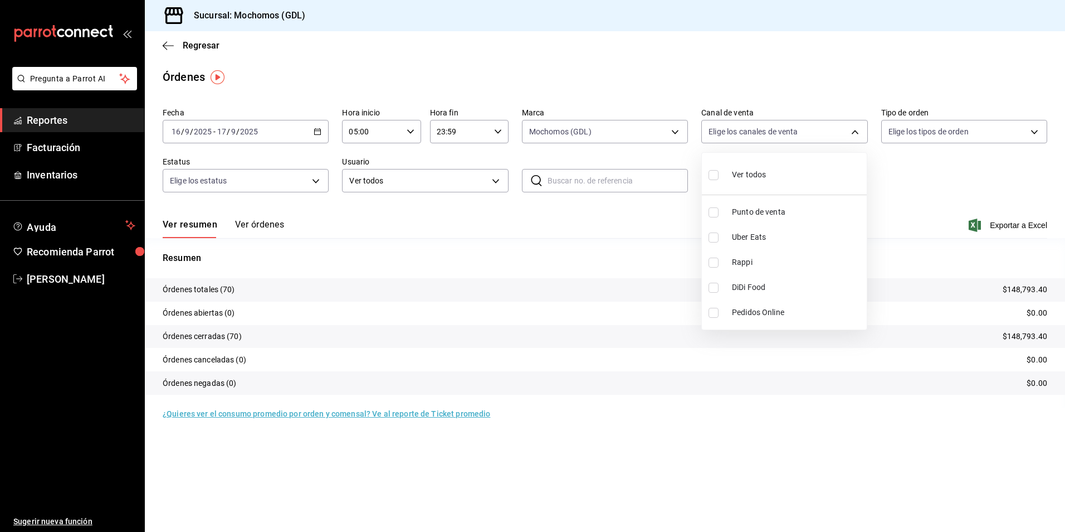
checkbox input "true"
type input "PARROT,UBER_EATS,RAPPI,DIDI_FOOD,ONLINE"
checkbox input "true"
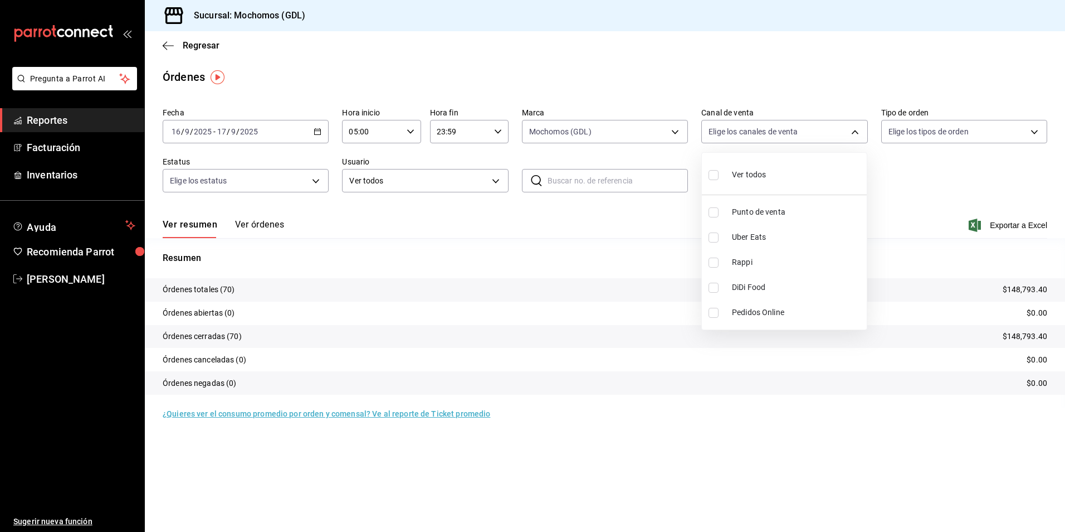
checkbox input "true"
click at [919, 133] on div at bounding box center [532, 266] width 1065 height 532
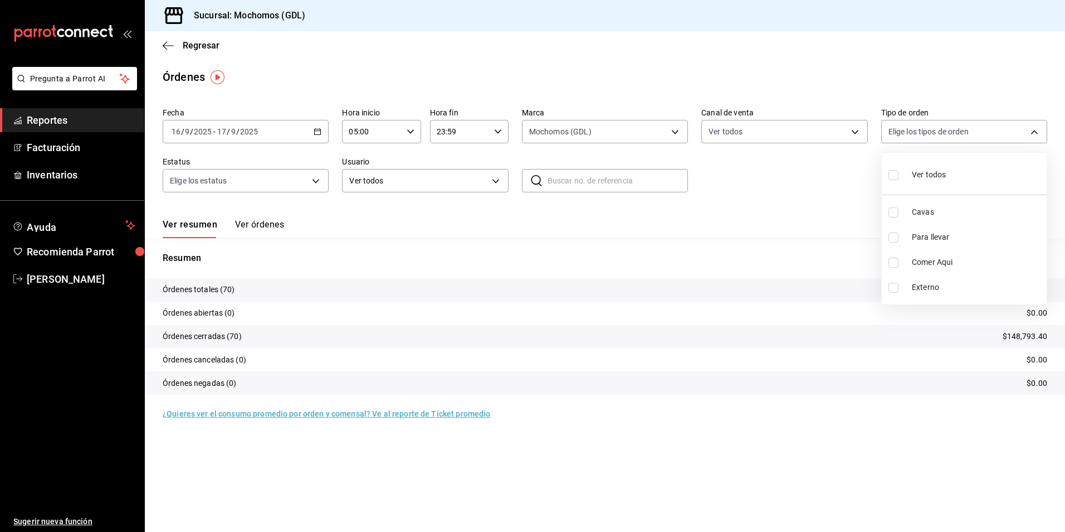
click at [913, 138] on body "Pregunta a Parrot AI Reportes Facturación Inventarios Ayuda Recomienda Parrot […" at bounding box center [532, 266] width 1065 height 532
click at [907, 173] on div "Ver todos" at bounding box center [917, 174] width 57 height 24
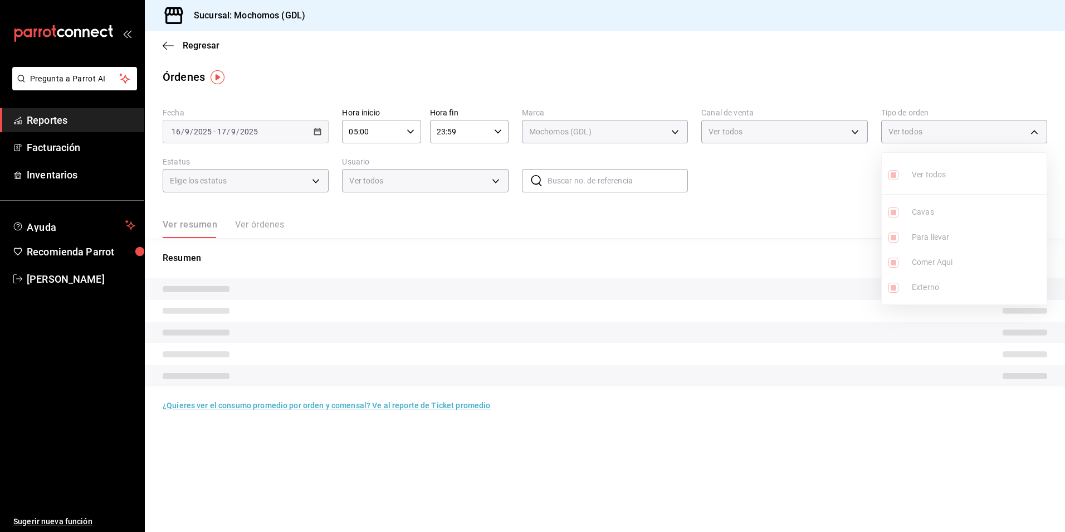
type input "c3d0baef-30c0-4718-9d76-caab43e27316,13c4cc4a-99d2-42c0-ba96-c3de8c08c13d,7b791…"
checkbox input "true"
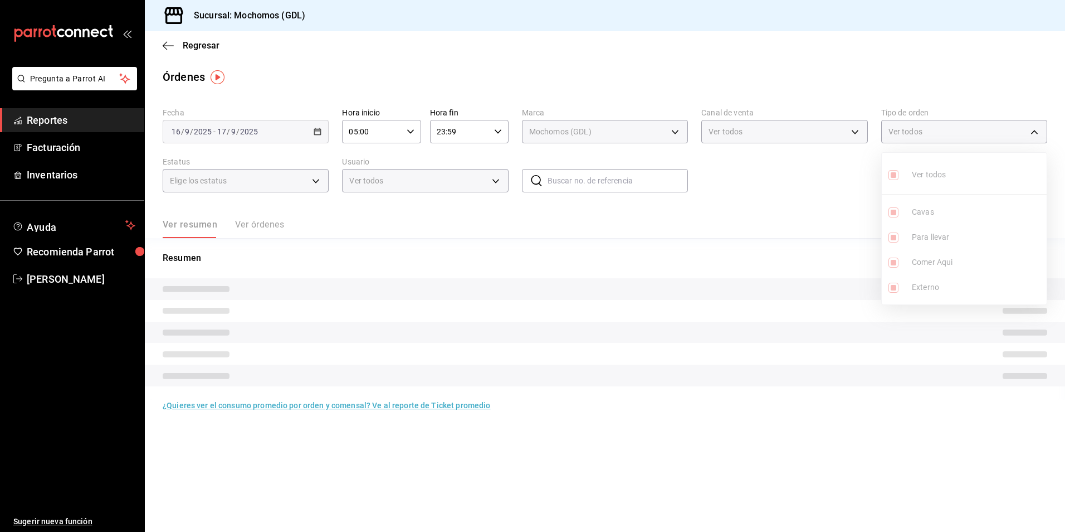
checkbox input "true"
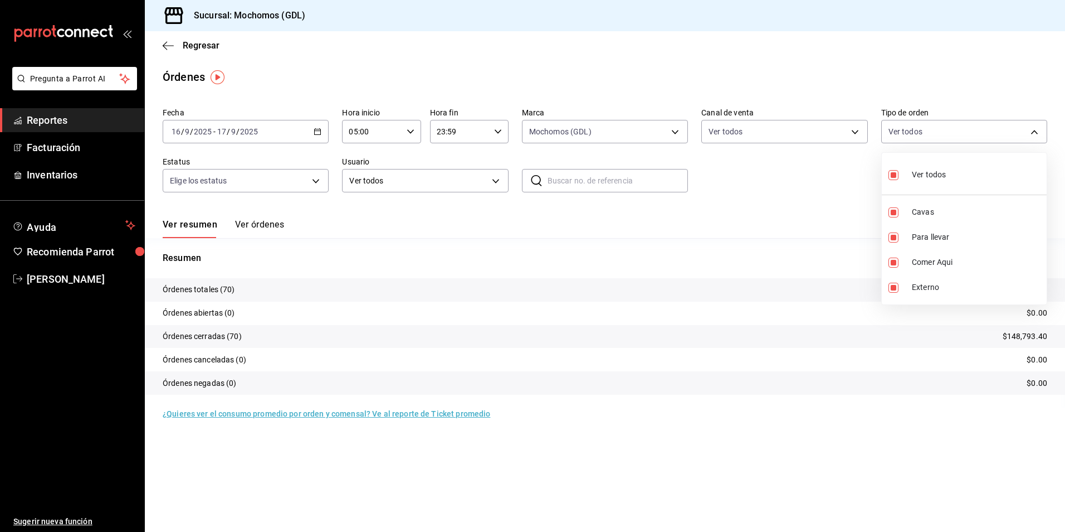
click at [786, 175] on div at bounding box center [532, 266] width 1065 height 532
click at [293, 180] on body "Pregunta a Parrot AI Reportes Facturación Inventarios Ayuda Recomienda Parrot […" at bounding box center [532, 266] width 1065 height 532
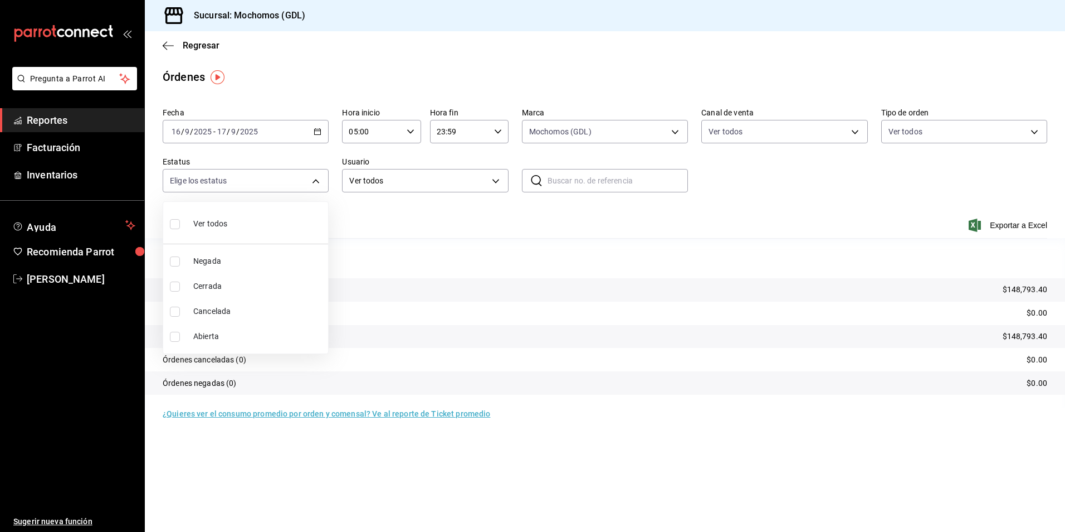
click at [252, 227] on li "Ver todos" at bounding box center [245, 222] width 165 height 33
type input "DENIED,FINISHED,CANCELED,OPEN"
checkbox input "true"
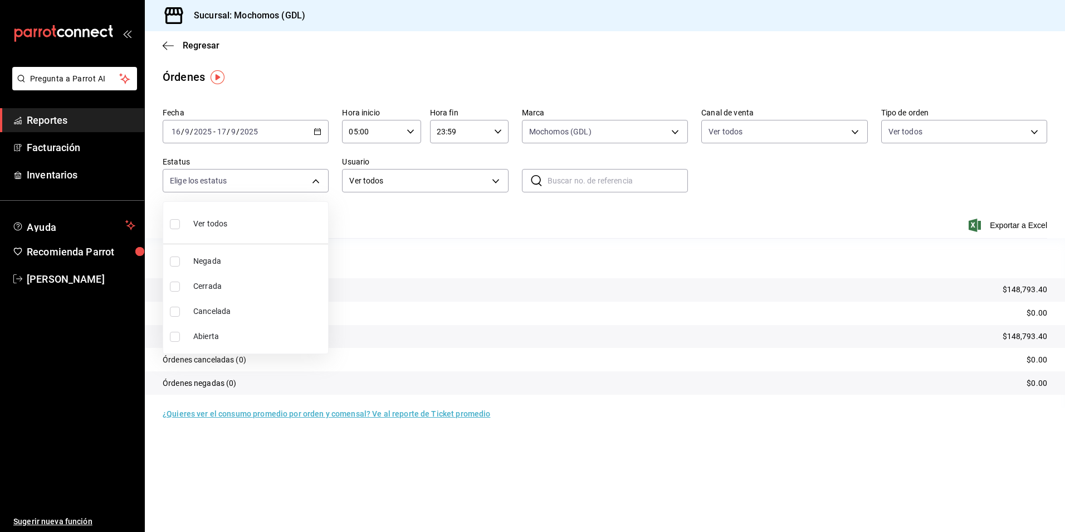
checkbox input "true"
click at [384, 213] on div at bounding box center [532, 266] width 1065 height 532
click at [575, 125] on body "Pregunta a Parrot AI Reportes Facturación Inventarios Ayuda Recomienda Parrot […" at bounding box center [532, 266] width 1065 height 532
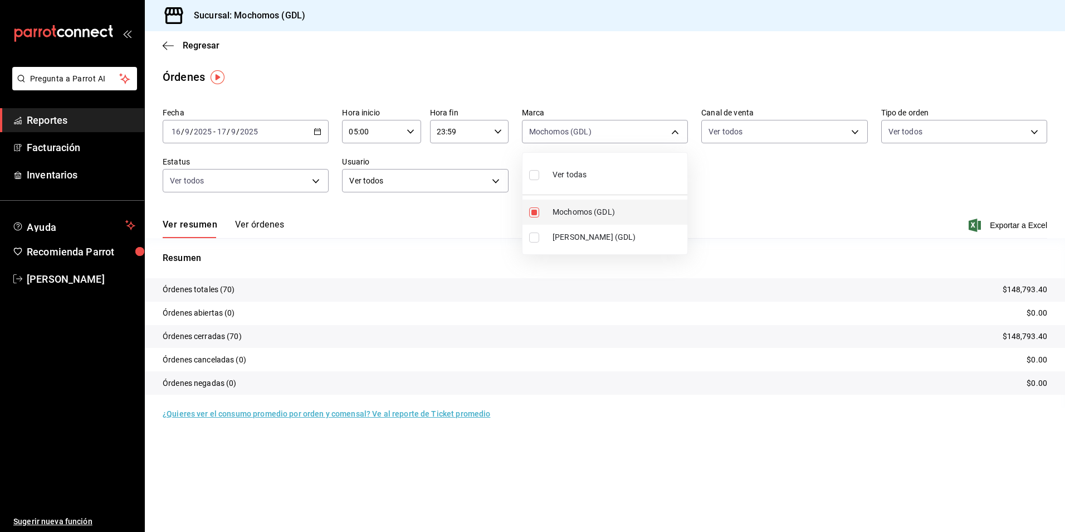
click at [586, 217] on span "Mochomos (GDL)" at bounding box center [618, 212] width 130 height 12
checkbox input "false"
click at [556, 239] on span "[PERSON_NAME] (GDL)" at bounding box center [618, 237] width 130 height 12
type input "9cac9703-0c5a-4d8b-addd-5b6b571d65b9"
checkbox input "true"
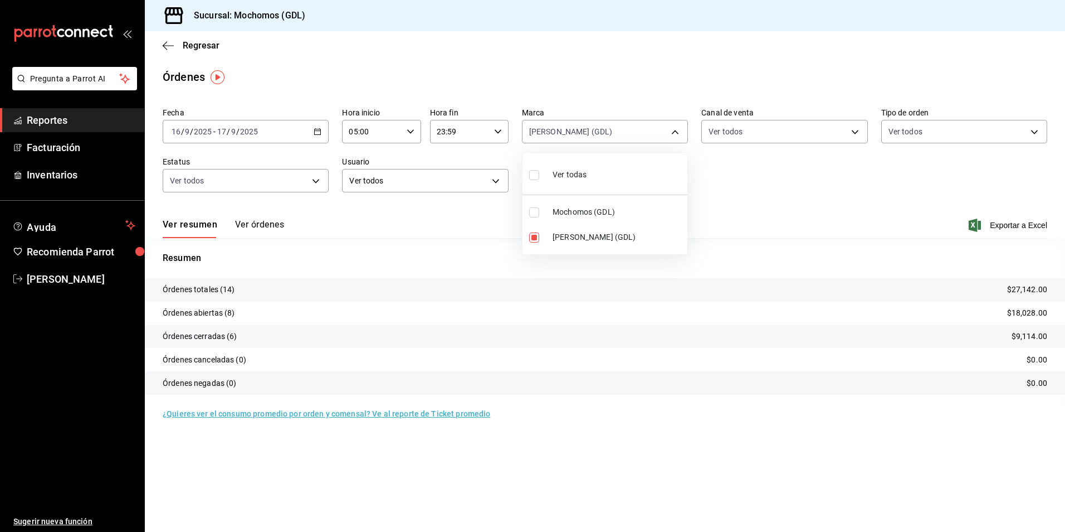
click at [211, 41] on div at bounding box center [532, 266] width 1065 height 532
click at [202, 45] on span "Regresar" at bounding box center [201, 45] width 37 height 11
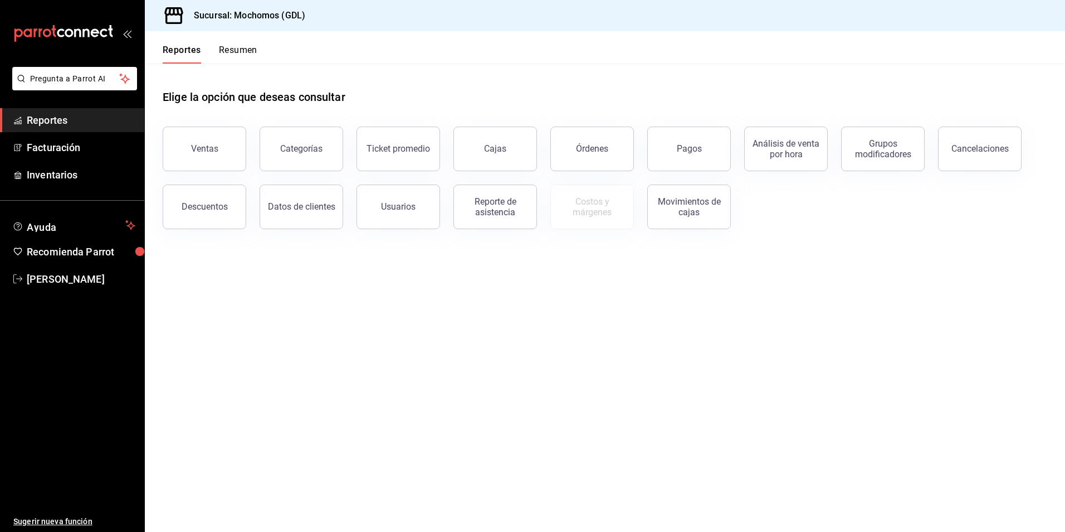
click at [648, 160] on div "Pagos" at bounding box center [682, 142] width 97 height 58
click at [697, 162] on button "Pagos" at bounding box center [690, 148] width 84 height 45
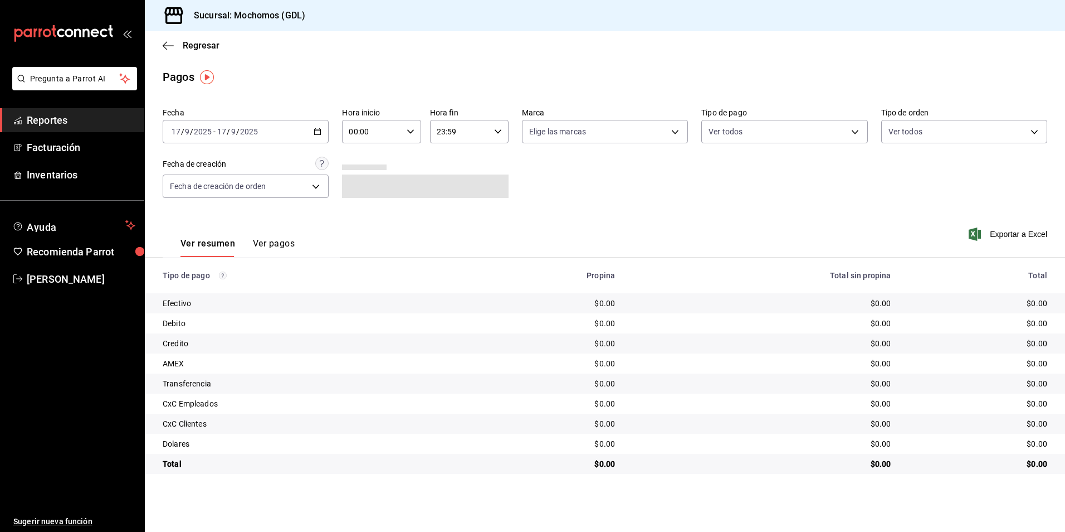
click at [324, 126] on div "[DATE] [DATE] - [DATE] [DATE]" at bounding box center [246, 131] width 166 height 23
click at [189, 281] on li "Rango de fechas" at bounding box center [215, 290] width 104 height 25
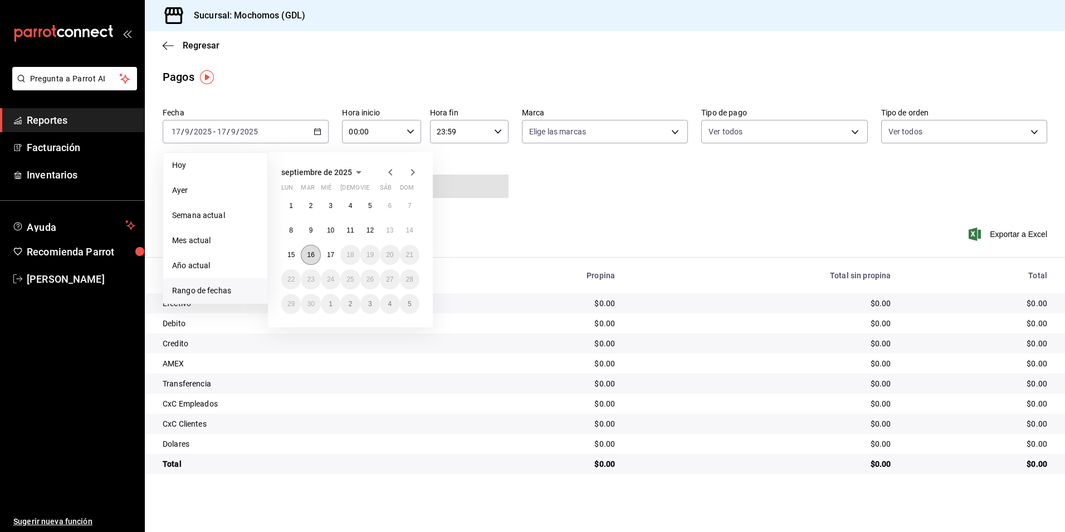
click at [319, 253] on button "16" at bounding box center [311, 255] width 20 height 20
click at [336, 252] on button "17" at bounding box center [331, 255] width 20 height 20
click at [313, 256] on abbr "16" at bounding box center [310, 255] width 7 height 8
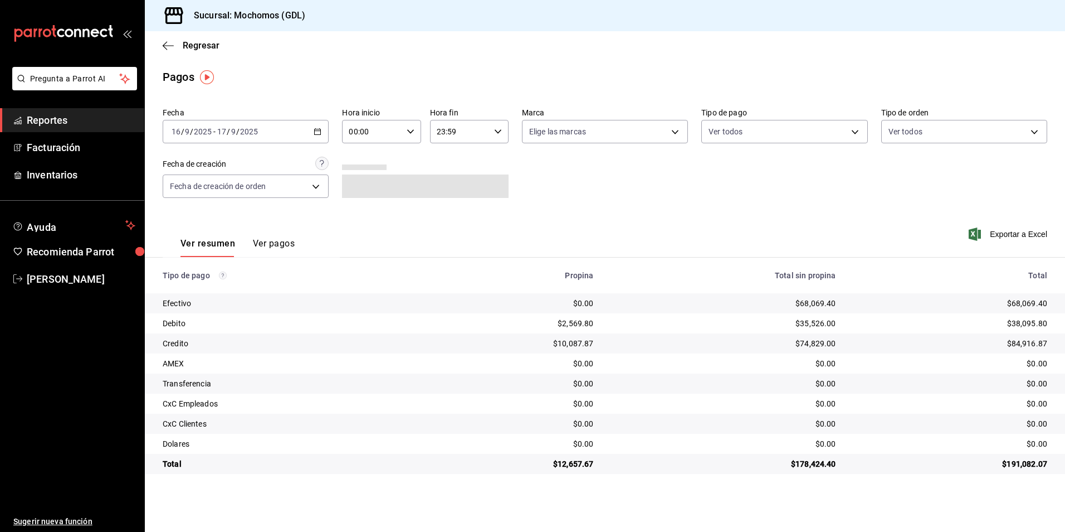
click at [373, 127] on input "00:00" at bounding box center [372, 131] width 60 height 22
click at [361, 232] on button "05" at bounding box center [361, 238] width 35 height 22
type input "05:00"
click at [551, 128] on div at bounding box center [532, 266] width 1065 height 532
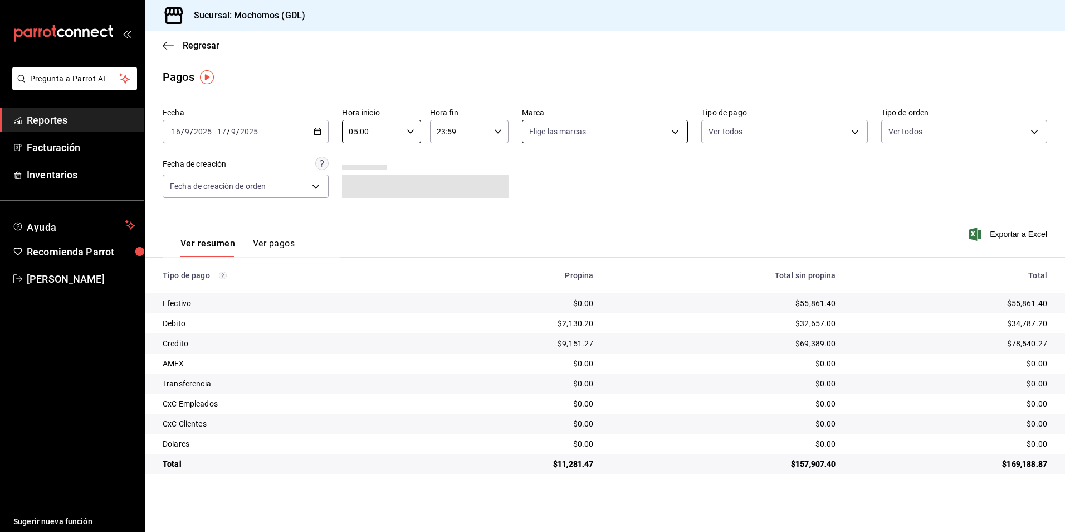
click at [559, 134] on body "Pregunta a Parrot AI Reportes Facturación Inventarios Ayuda Recomienda Parrot […" at bounding box center [532, 266] width 1065 height 532
click at [571, 227] on li "[PERSON_NAME] (GDL)" at bounding box center [605, 237] width 165 height 25
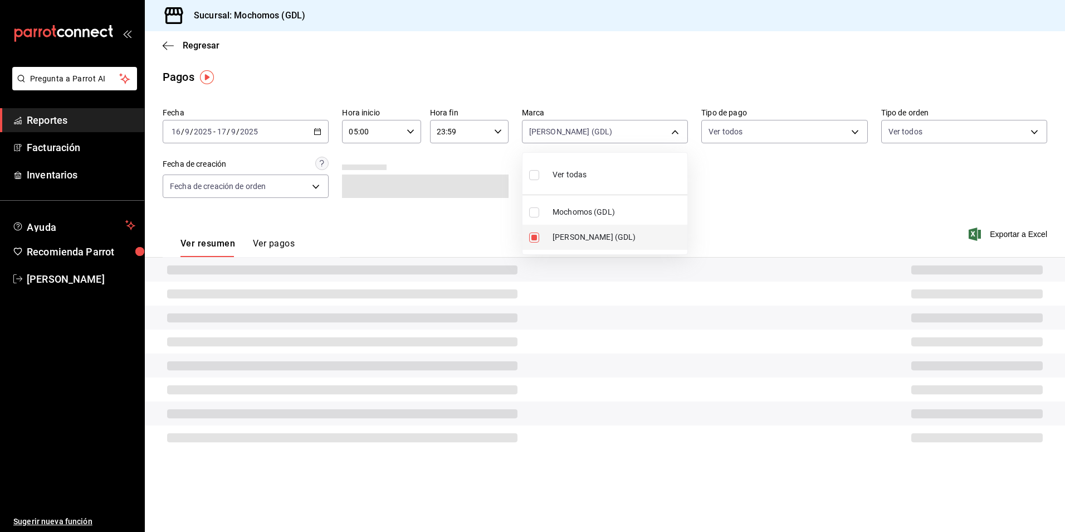
type input "9cac9703-0c5a-4d8b-addd-5b6b571d65b9"
checkbox input "true"
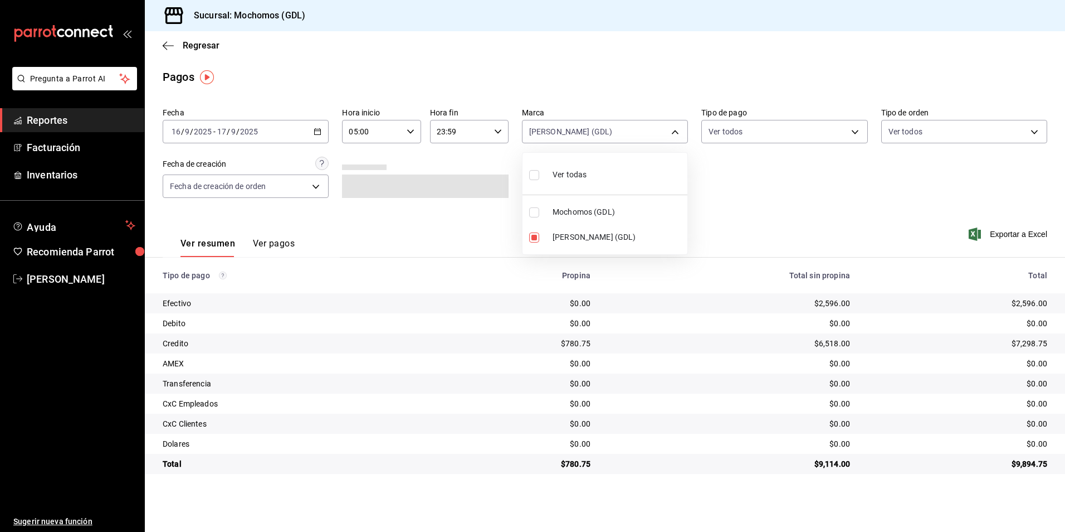
click at [721, 139] on div at bounding box center [532, 266] width 1065 height 532
click at [721, 131] on body "Pregunta a Parrot AI Reportes Facturación Inventarios Ayuda Recomienda Parrot […" at bounding box center [532, 266] width 1065 height 532
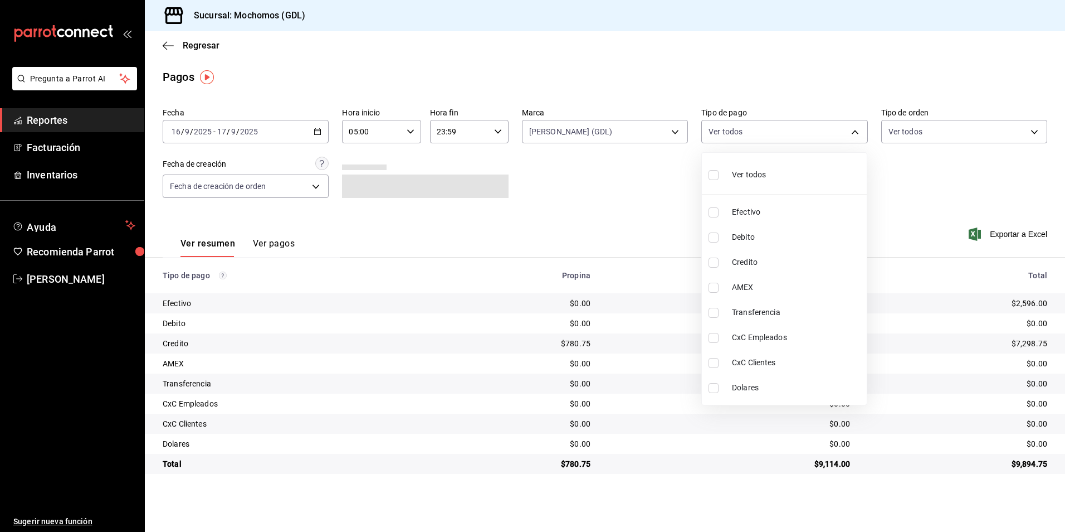
click at [733, 173] on span "Ver todos" at bounding box center [749, 175] width 34 height 12
type input "43f15ab9-6aaf-467e-828e-46d2c45c5663,c4bdfb15-5497-4aae-ad2b-38852a02f4e8,2255b…"
checkbox input "true"
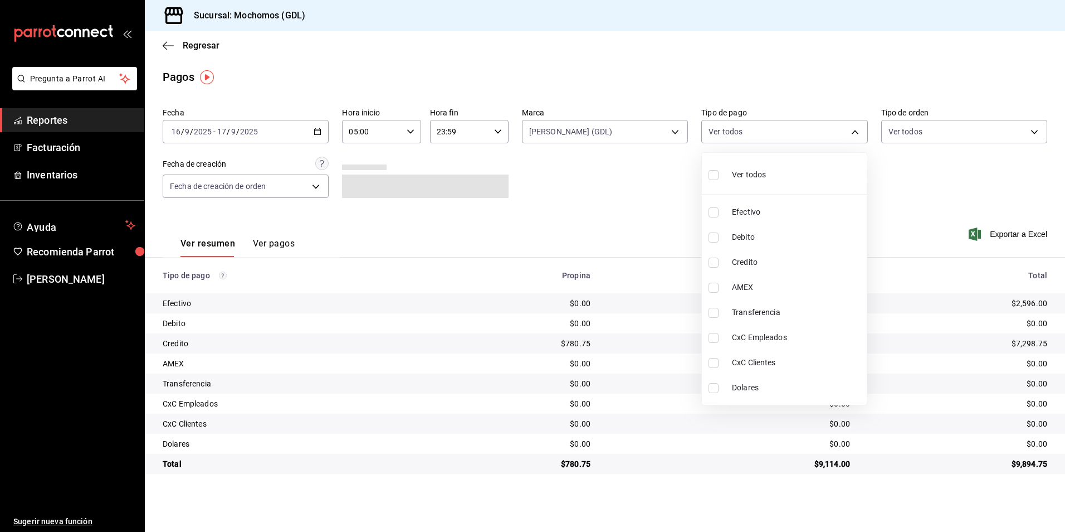
checkbox input "true"
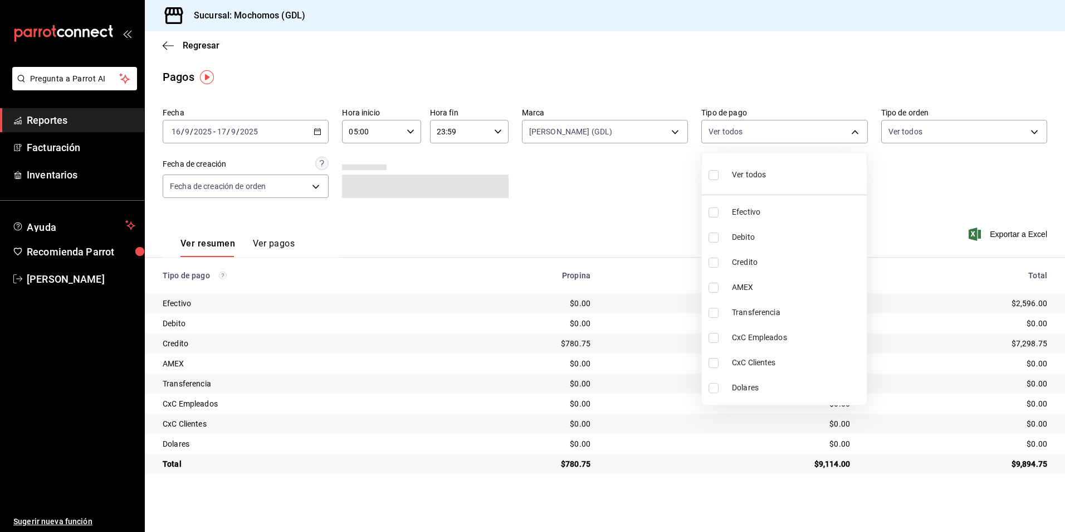
checkbox input "true"
click at [942, 138] on div at bounding box center [532, 266] width 1065 height 532
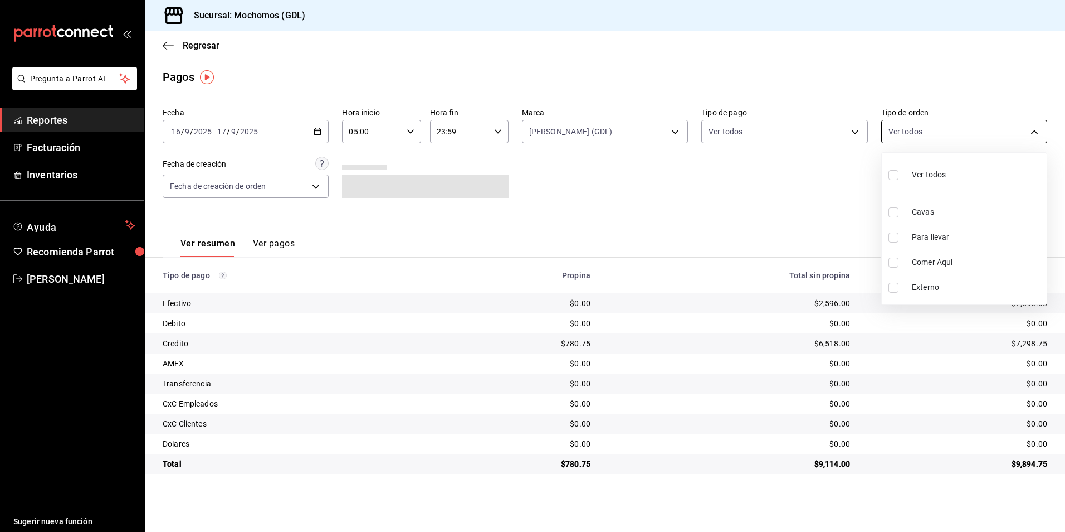
click at [918, 126] on body "Pregunta a Parrot AI Reportes Facturación Inventarios Ayuda Recomienda Parrot […" at bounding box center [532, 266] width 1065 height 532
click at [922, 170] on span "Ver todos" at bounding box center [929, 175] width 34 height 12
type input "c3d0baef-30c0-4718-9d76-caab43e27316,13c4cc4a-99d2-42c0-ba96-c3de8c08c13d,7b791…"
checkbox input "true"
